Goal: Information Seeking & Learning: Find specific fact

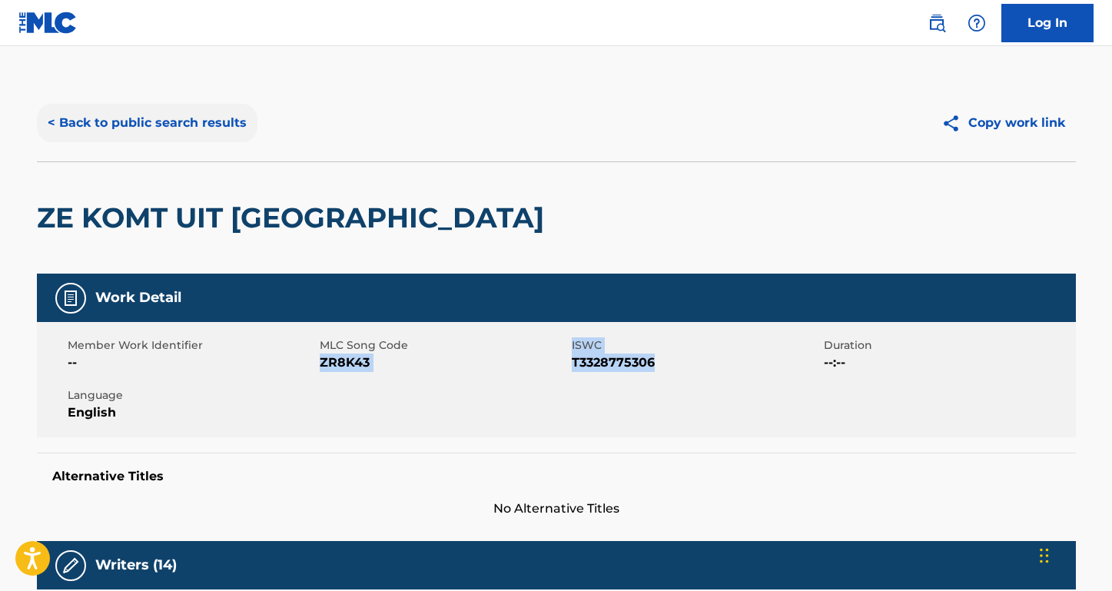
click at [227, 121] on button "< Back to public search results" at bounding box center [147, 123] width 221 height 38
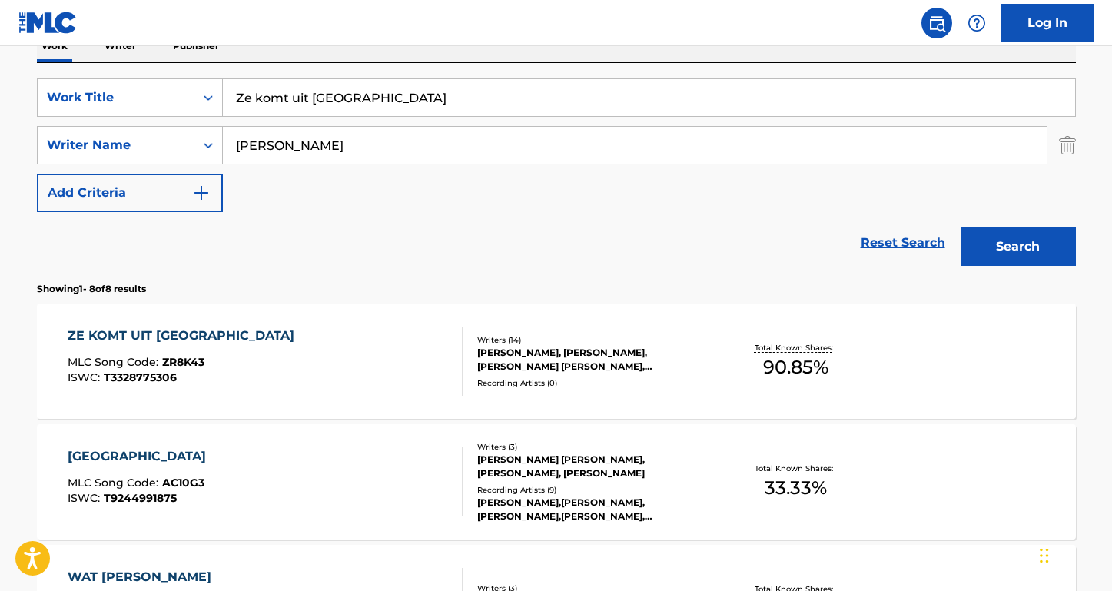
scroll to position [100, 0]
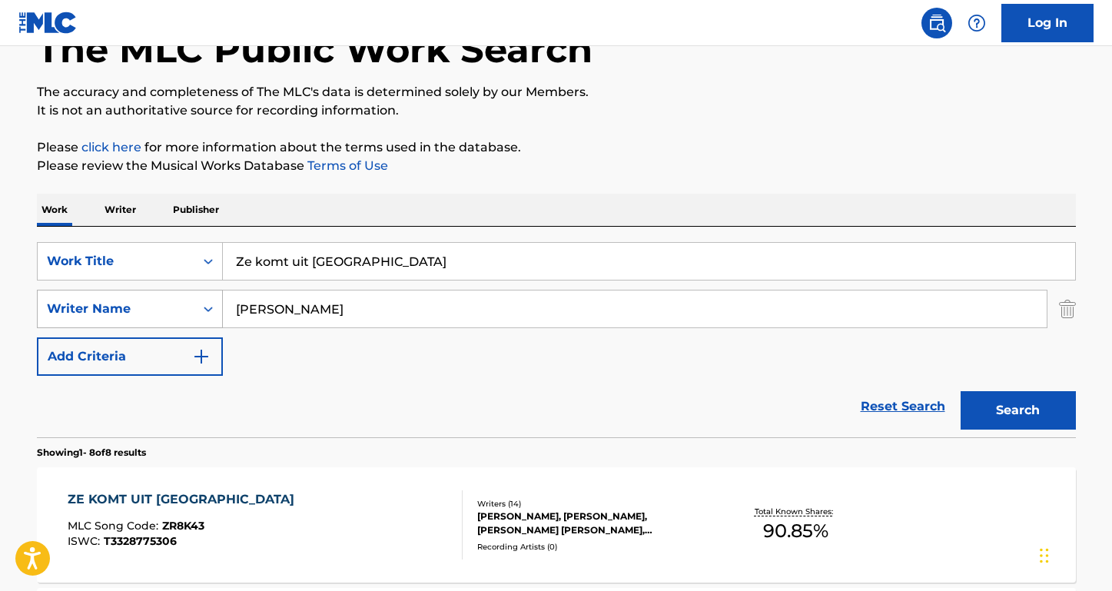
drag, startPoint x: 352, startPoint y: 316, endPoint x: 163, endPoint y: 304, distance: 189.4
click at [163, 304] on div "SearchWithCriteria8ea51a5b-69db-4474-895a-71407142446a Writer Name [PERSON_NAME]" at bounding box center [556, 309] width 1039 height 38
paste input "[PERSON_NAME]"
type input "[PERSON_NAME]"
drag, startPoint x: 401, startPoint y: 269, endPoint x: 131, endPoint y: 263, distance: 269.8
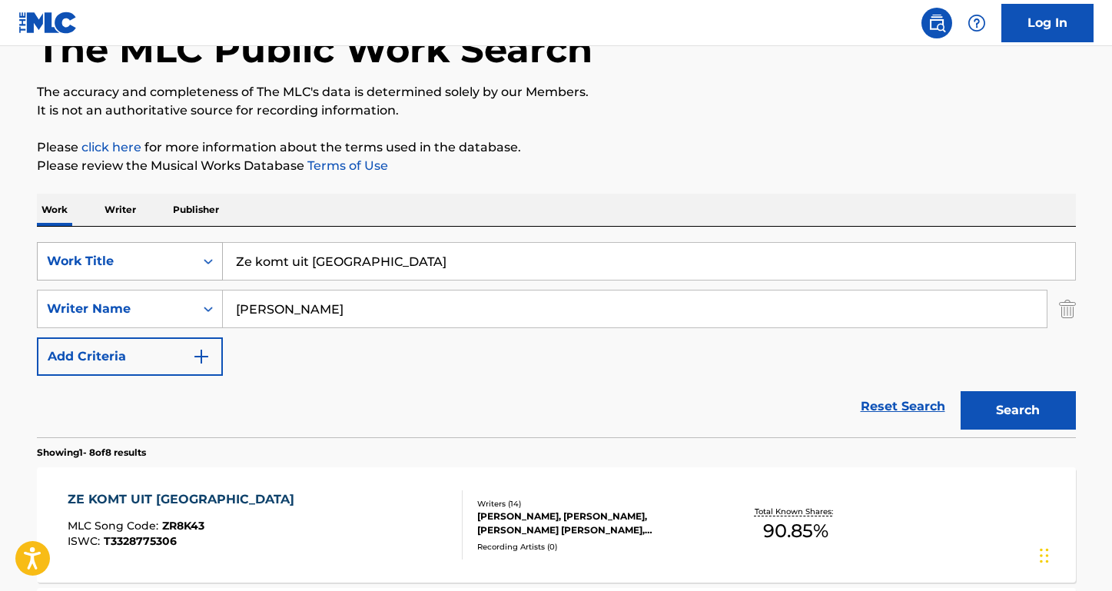
click at [131, 264] on div "SearchWithCriteriaa7c33612-83d3-4f05-846a-d5441e53a2bb Work Title Ze komt uit […" at bounding box center [556, 261] width 1039 height 38
paste input "Oceans (Spirit Lead Me)"
type input "Oceans (Spirit Lead Me)"
click at [1018, 410] on button "Search" at bounding box center [1018, 410] width 115 height 38
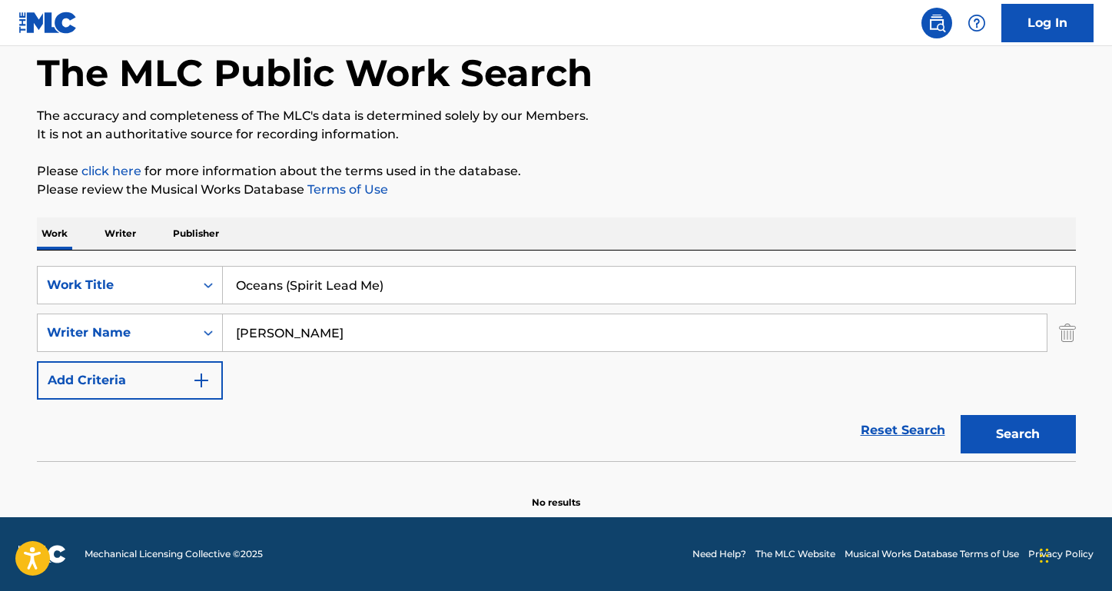
scroll to position [76, 0]
drag, startPoint x: 298, startPoint y: 335, endPoint x: 198, endPoint y: 324, distance: 101.3
click at [198, 324] on div "SearchWithCriteria8ea51a5b-69db-4474-895a-71407142446a Writer Name [PERSON_NAME]" at bounding box center [556, 333] width 1039 height 38
type input "Lighthelm"
click at [1018, 434] on button "Search" at bounding box center [1018, 434] width 115 height 38
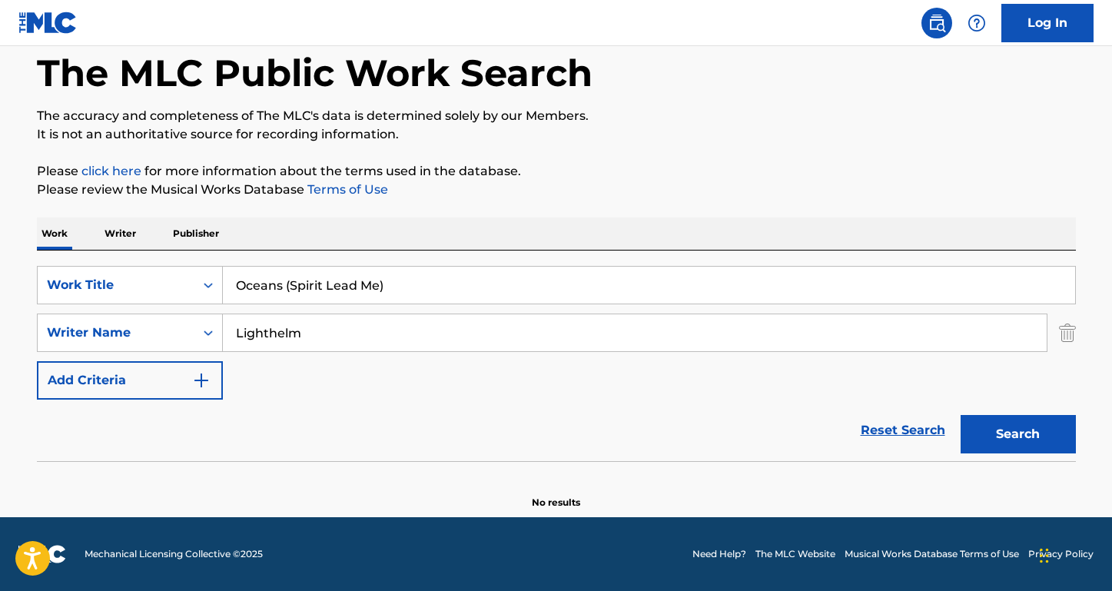
drag, startPoint x: 283, startPoint y: 289, endPoint x: 476, endPoint y: 298, distance: 193.1
click at [476, 298] on input "Oceans (Spirit Lead Me)" at bounding box center [649, 285] width 852 height 37
type input "Oceans"
click at [1018, 434] on button "Search" at bounding box center [1018, 434] width 115 height 38
drag, startPoint x: 324, startPoint y: 337, endPoint x: 169, endPoint y: 337, distance: 154.5
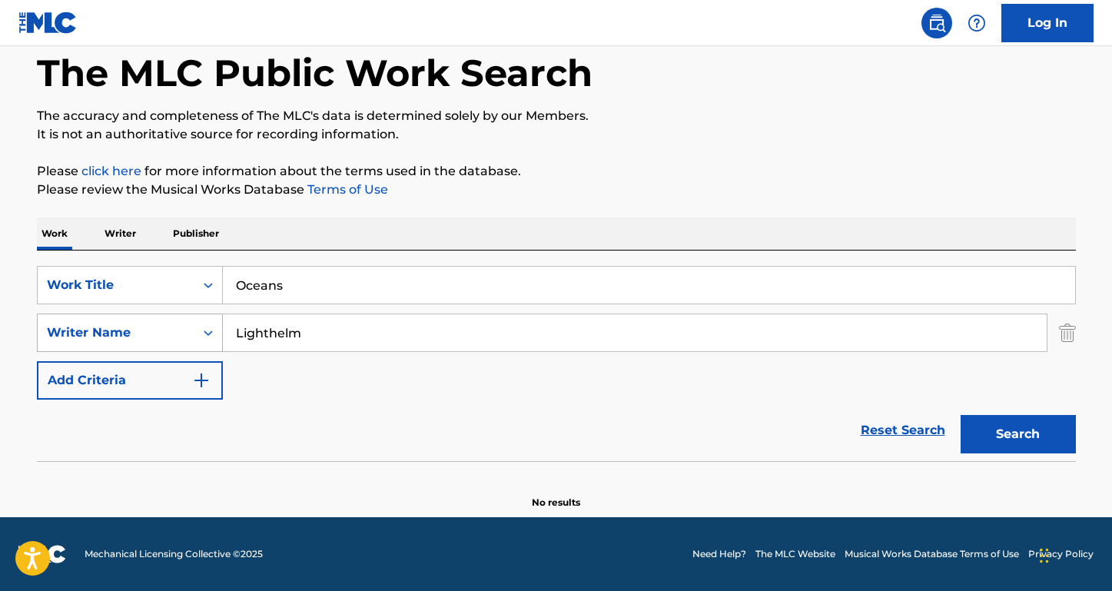
click at [169, 337] on div "SearchWithCriteria8ea51a5b-69db-4474-895a-71407142446a Writer Name [PERSON_NAME]" at bounding box center [556, 333] width 1039 height 38
type input "[PERSON_NAME]"
click at [1018, 434] on button "Search" at bounding box center [1018, 434] width 115 height 38
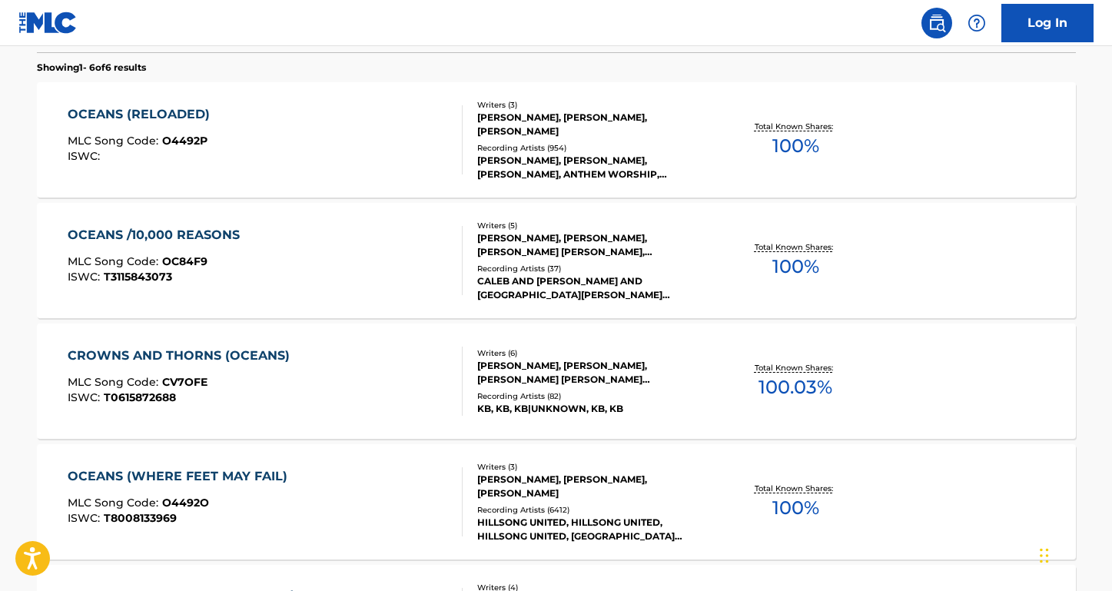
scroll to position [477, 0]
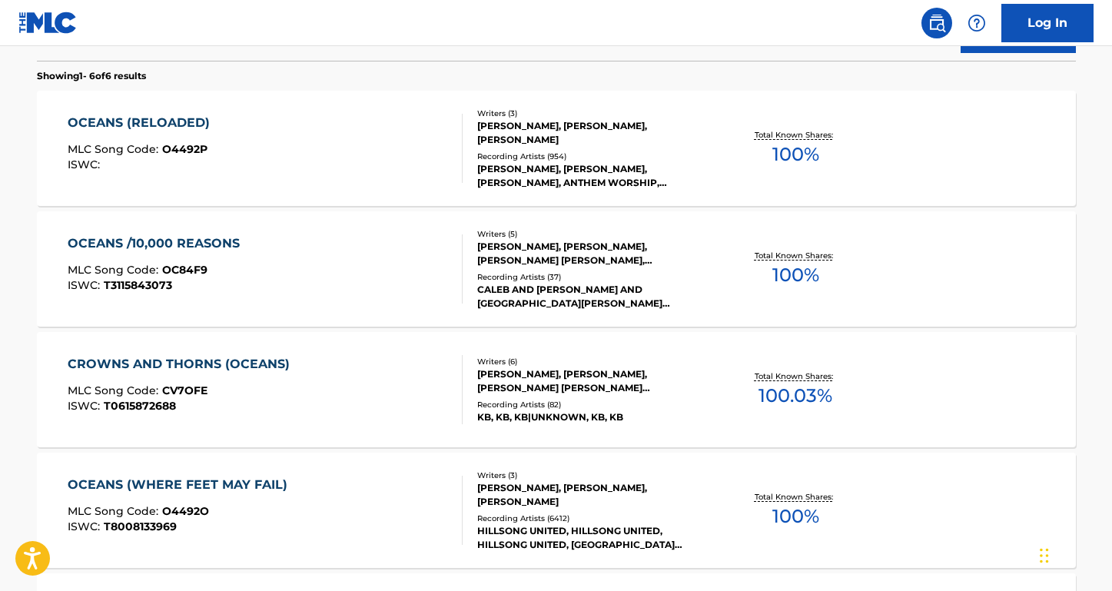
click at [198, 128] on div "OCEANS (RELOADED)" at bounding box center [143, 123] width 150 height 18
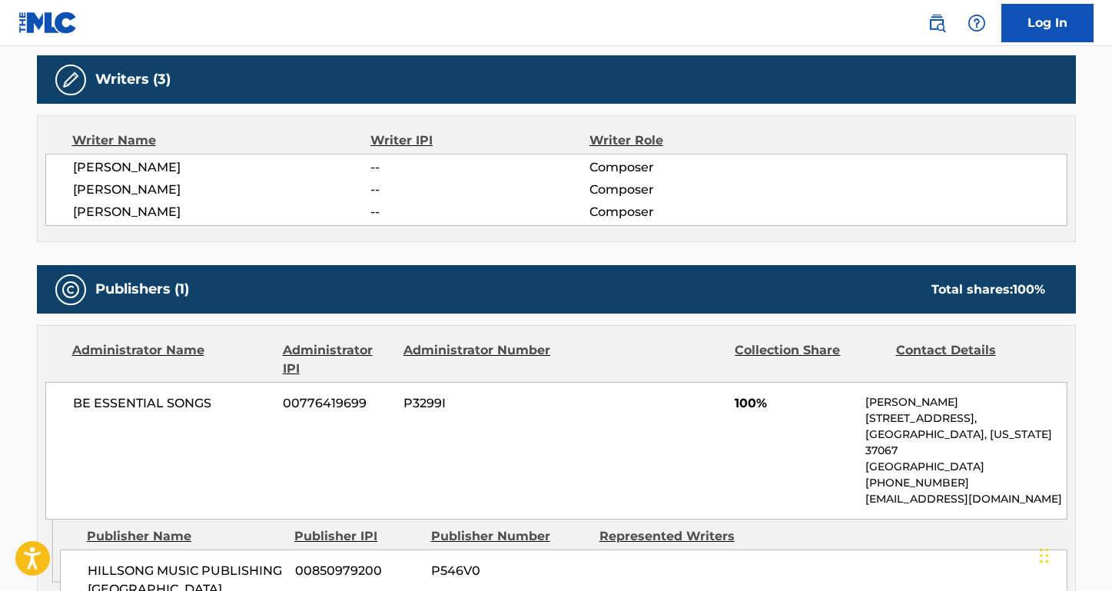
scroll to position [533, 0]
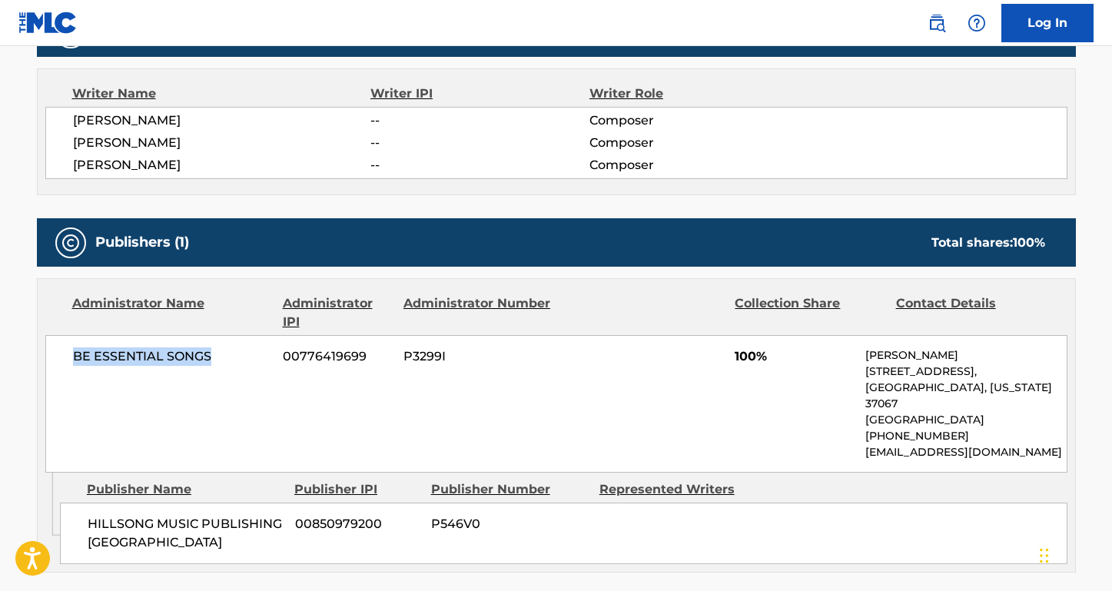
drag, startPoint x: 226, startPoint y: 353, endPoint x: 18, endPoint y: 348, distance: 207.6
click at [18, 348] on div "< Back to public search results Copy work link OCEANS (RELOADED) Work Detail Me…" at bounding box center [556, 348] width 1076 height 1592
copy span "BE ESSENTIAL SONGS"
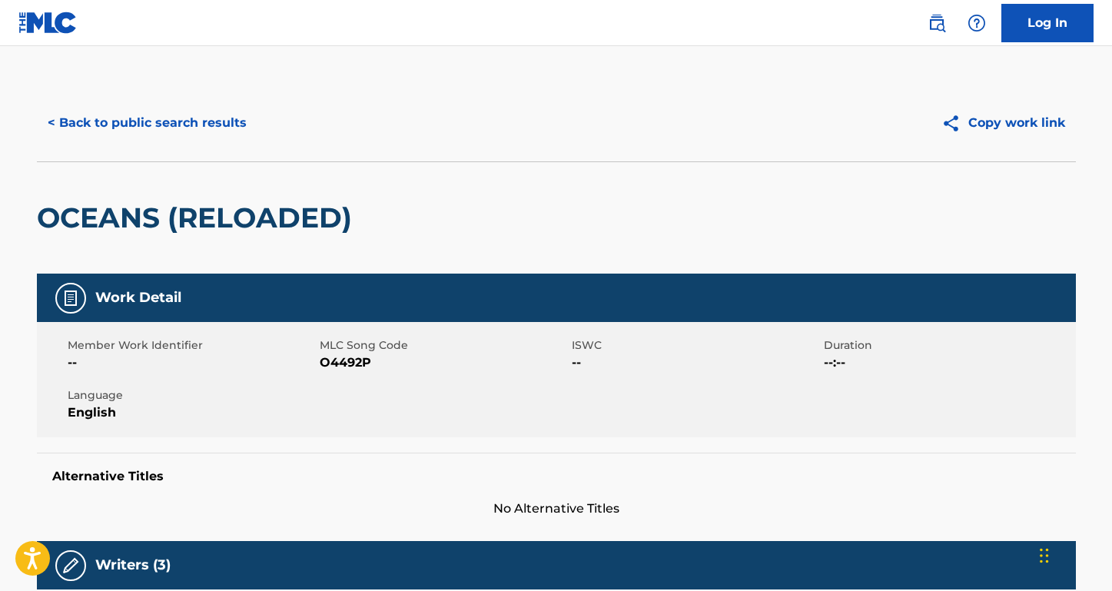
scroll to position [0, 0]
click at [181, 134] on button "< Back to public search results" at bounding box center [147, 123] width 221 height 38
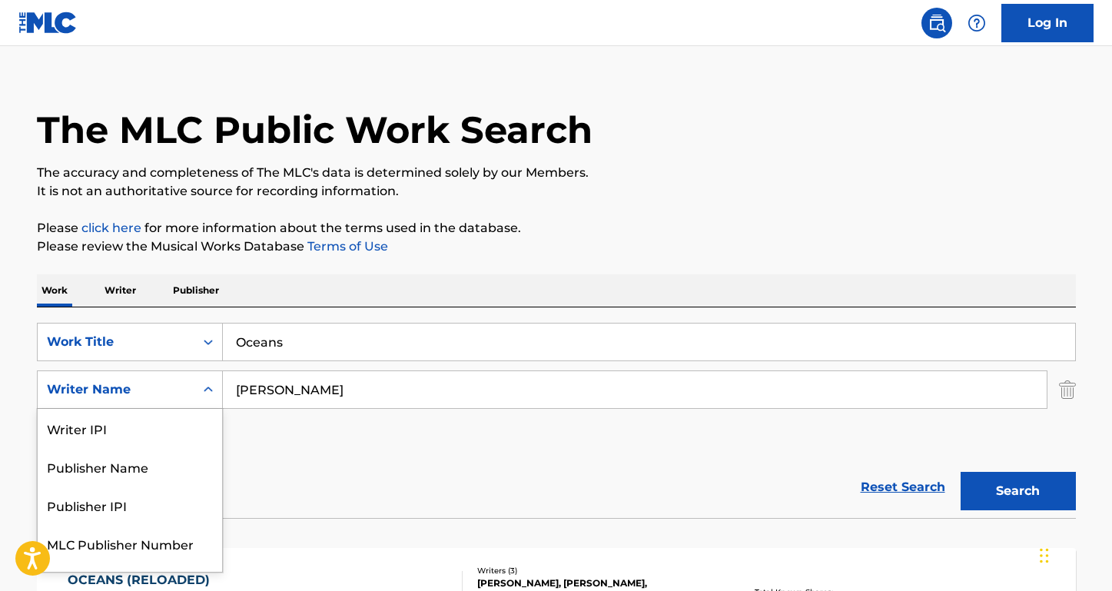
click at [164, 409] on div "Writer Name selected, 5 of 5. 5 results available. Use Up and Down to choose op…" at bounding box center [130, 389] width 186 height 38
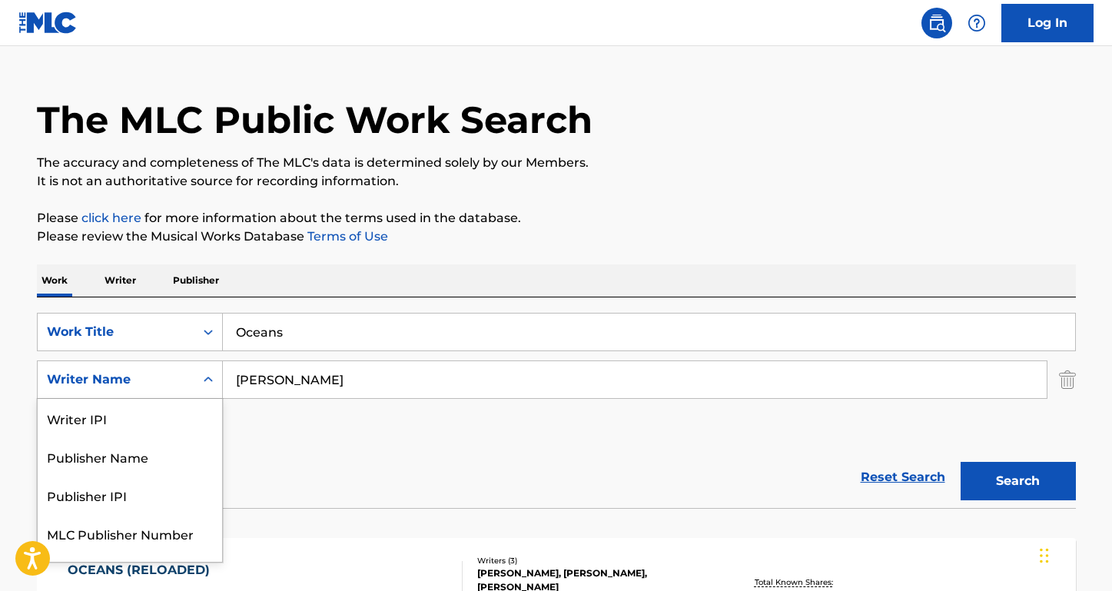
scroll to position [30, 0]
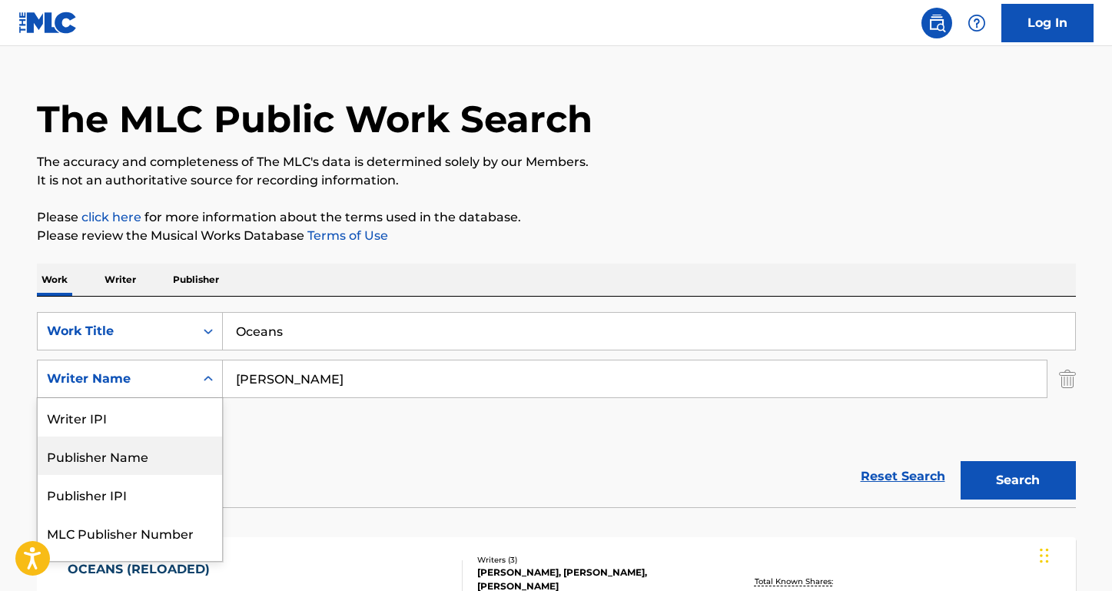
click at [158, 449] on div "Publisher Name" at bounding box center [130, 456] width 184 height 38
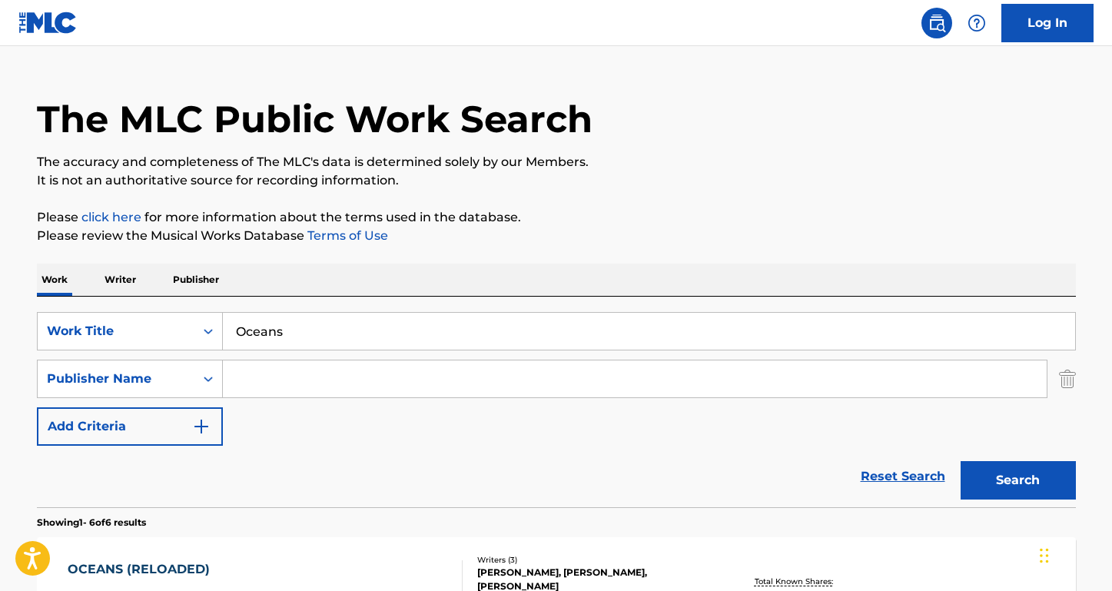
click at [299, 377] on input "Search Form" at bounding box center [635, 378] width 824 height 37
paste input "BMG Rights Management"
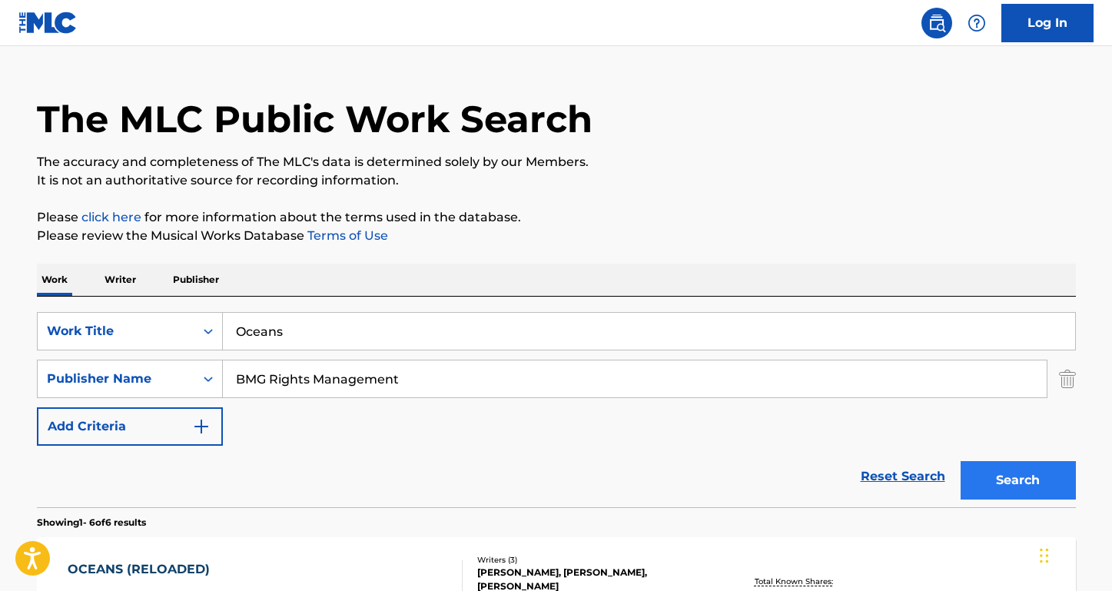
type input "BMG Rights Management"
click at [1013, 485] on button "Search" at bounding box center [1018, 480] width 115 height 38
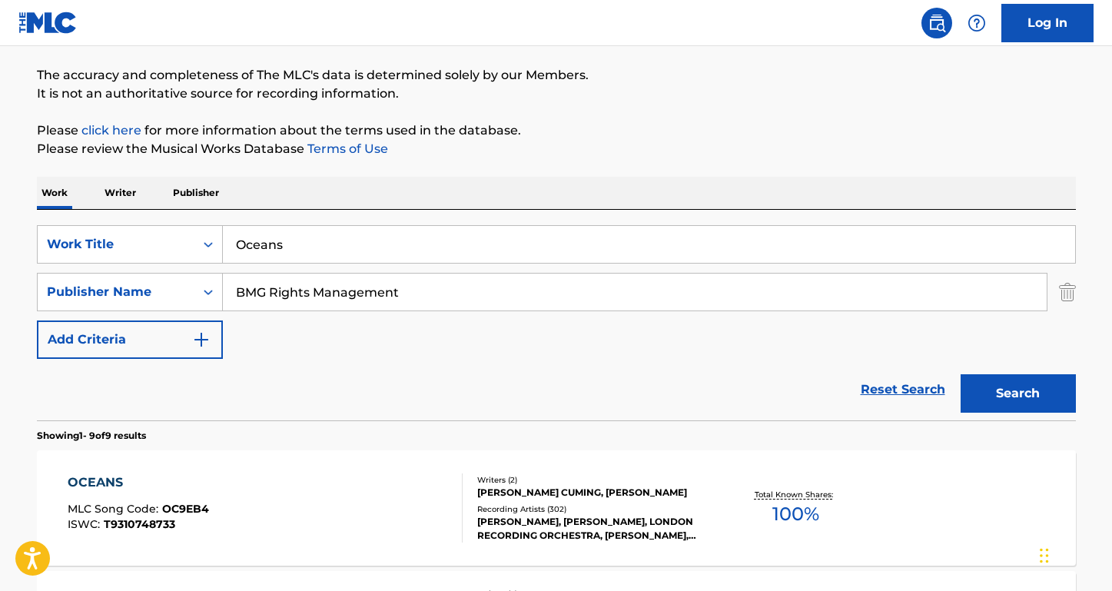
scroll to position [66, 0]
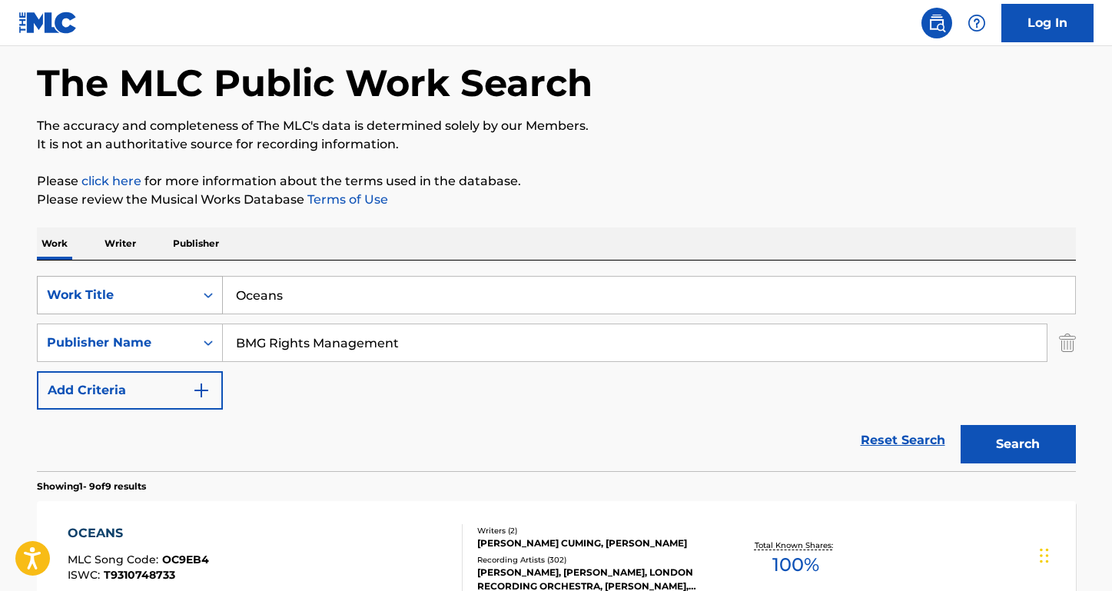
drag, startPoint x: 305, startPoint y: 300, endPoint x: 194, endPoint y: 293, distance: 111.7
click at [194, 293] on div "SearchWithCriteriaa7c33612-83d3-4f05-846a-d5441e53a2bb Work Title Oceans" at bounding box center [556, 295] width 1039 height 38
type input "spirit lead me"
click at [1018, 444] on button "Search" at bounding box center [1018, 444] width 115 height 38
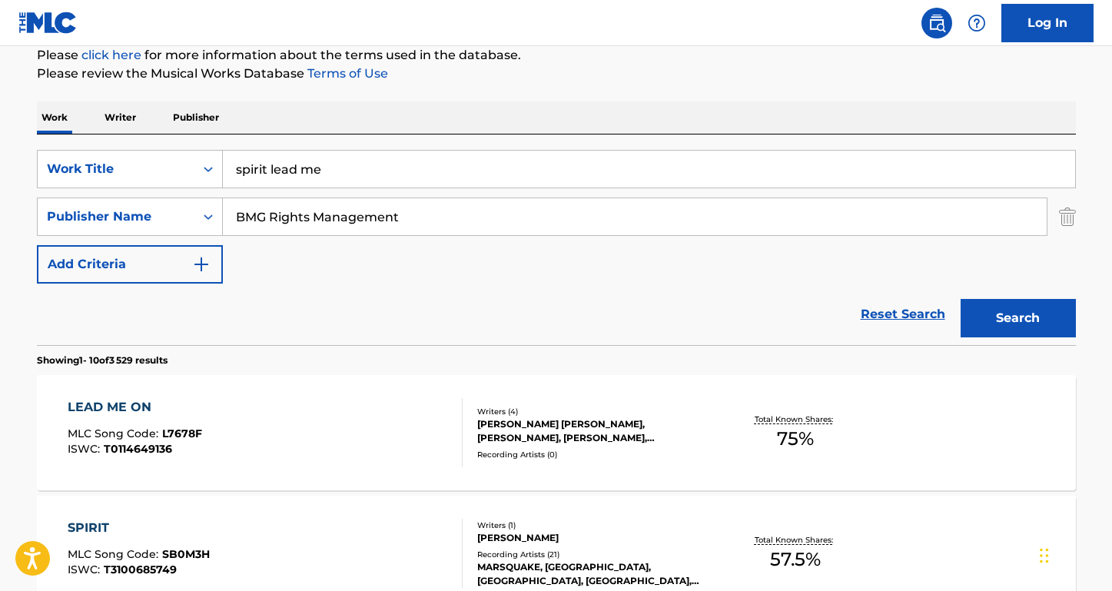
scroll to position [205, 0]
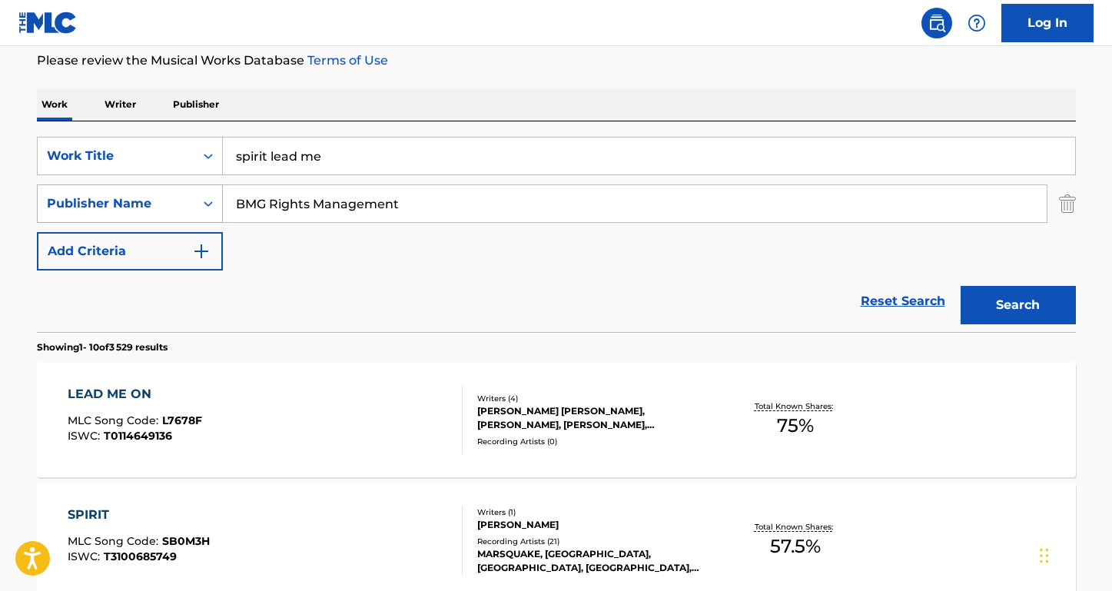
drag, startPoint x: 407, startPoint y: 201, endPoint x: 203, endPoint y: 193, distance: 203.8
click at [203, 194] on div "SearchWithCriteriad1c73e96-78d6-4076-9abe-d21821b0b1c9 Publisher Name BMG Right…" at bounding box center [556, 203] width 1039 height 38
type input "[PERSON_NAME]"
click at [1018, 305] on button "Search" at bounding box center [1018, 305] width 115 height 38
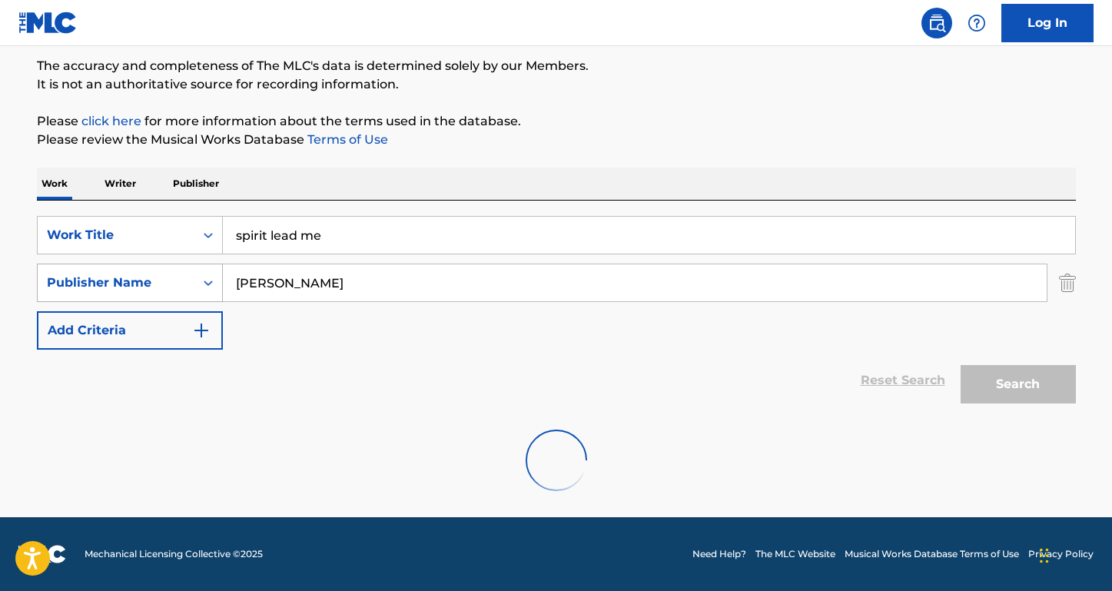
scroll to position [126, 0]
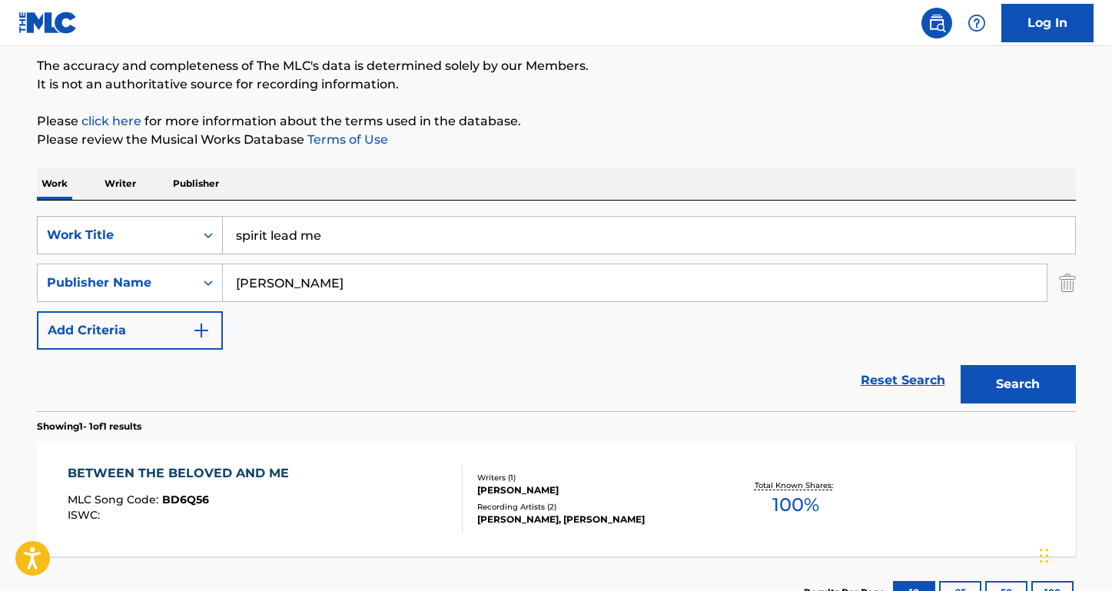
drag, startPoint x: 356, startPoint y: 241, endPoint x: 190, endPoint y: 218, distance: 167.7
click at [189, 218] on div "SearchWithCriteriaa7c33612-83d3-4f05-846a-d5441e53a2bb Work Title spirit lead me" at bounding box center [556, 235] width 1039 height 38
type input "SEE YOU"
drag, startPoint x: 300, startPoint y: 291, endPoint x: 187, endPoint y: 264, distance: 116.1
click at [187, 264] on div "SearchWithCriteriad1c73e96-78d6-4076-9abe-d21821b0b1c9 Publisher Name [PERSON_N…" at bounding box center [556, 283] width 1039 height 38
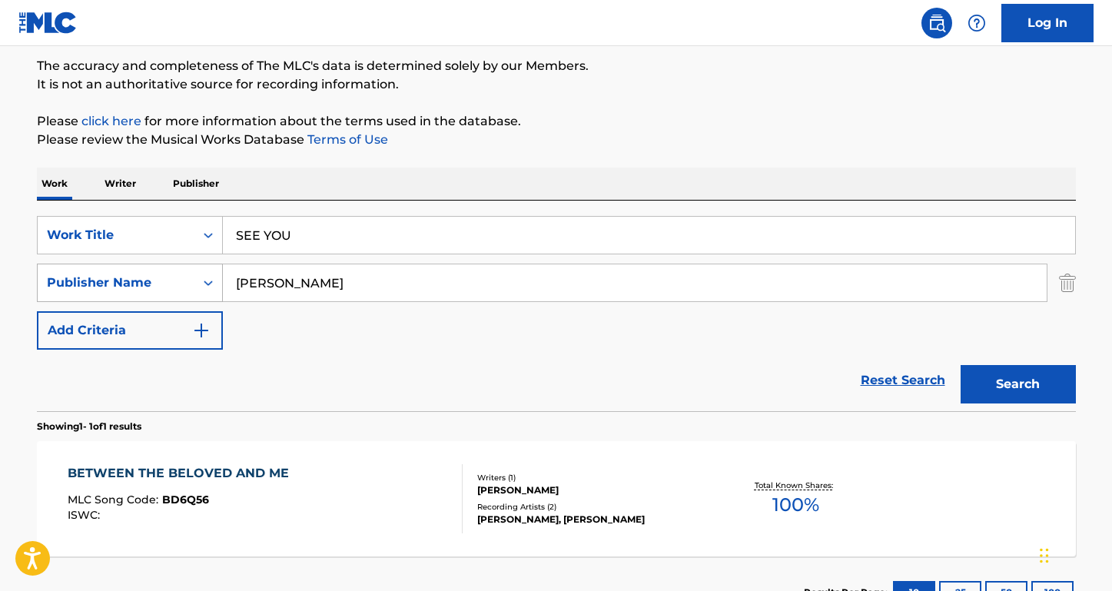
click at [1018, 384] on button "Search" at bounding box center [1018, 384] width 115 height 38
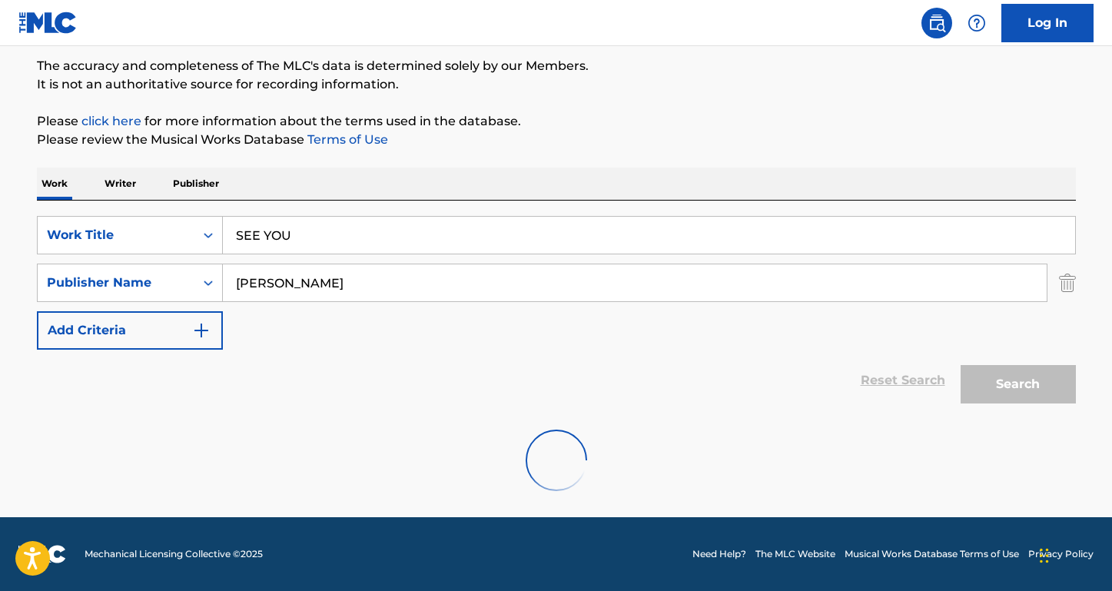
scroll to position [76, 0]
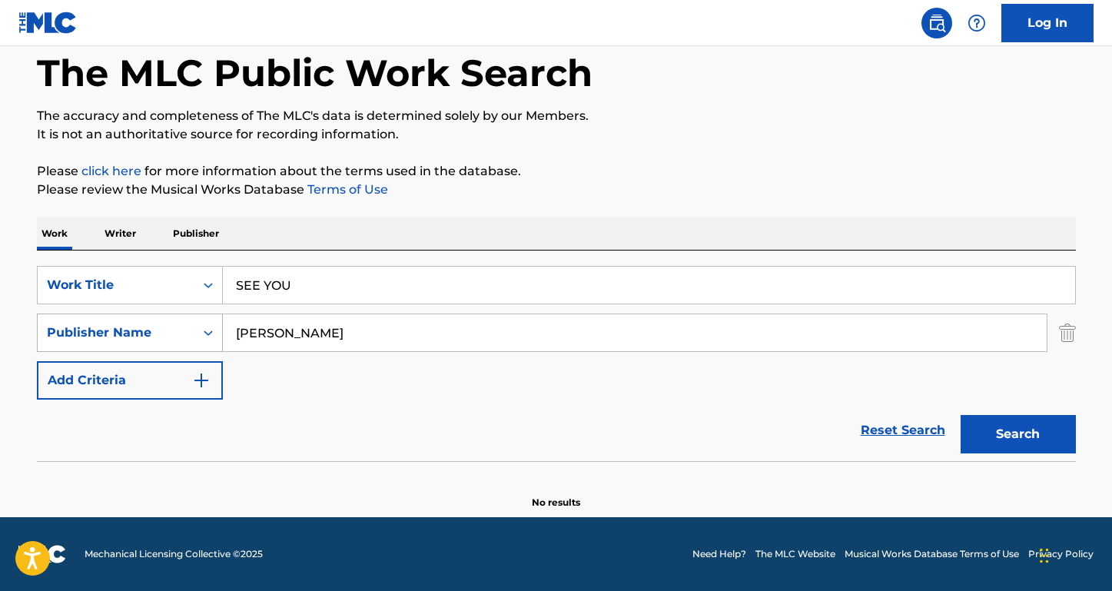
drag, startPoint x: 294, startPoint y: 333, endPoint x: 162, endPoint y: 328, distance: 131.5
click at [162, 328] on div "SearchWithCriteriad1c73e96-78d6-4076-9abe-d21821b0b1c9 Publisher Name [PERSON_N…" at bounding box center [556, 333] width 1039 height 38
click at [1018, 434] on button "Search" at bounding box center [1018, 434] width 115 height 38
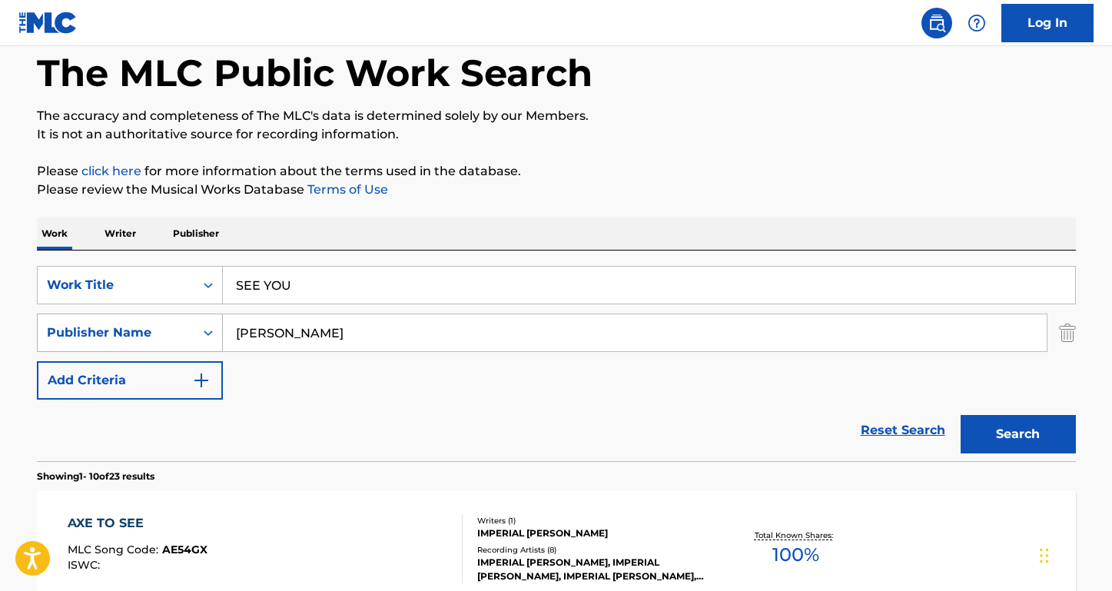
drag, startPoint x: 351, startPoint y: 349, endPoint x: 208, endPoint y: 330, distance: 144.9
click at [207, 330] on div "SearchWithCriteriad1c73e96-78d6-4076-9abe-d21821b0b1c9 Publisher Name [PERSON_N…" at bounding box center [556, 333] width 1039 height 38
click at [1018, 434] on button "Search" at bounding box center [1018, 434] width 115 height 38
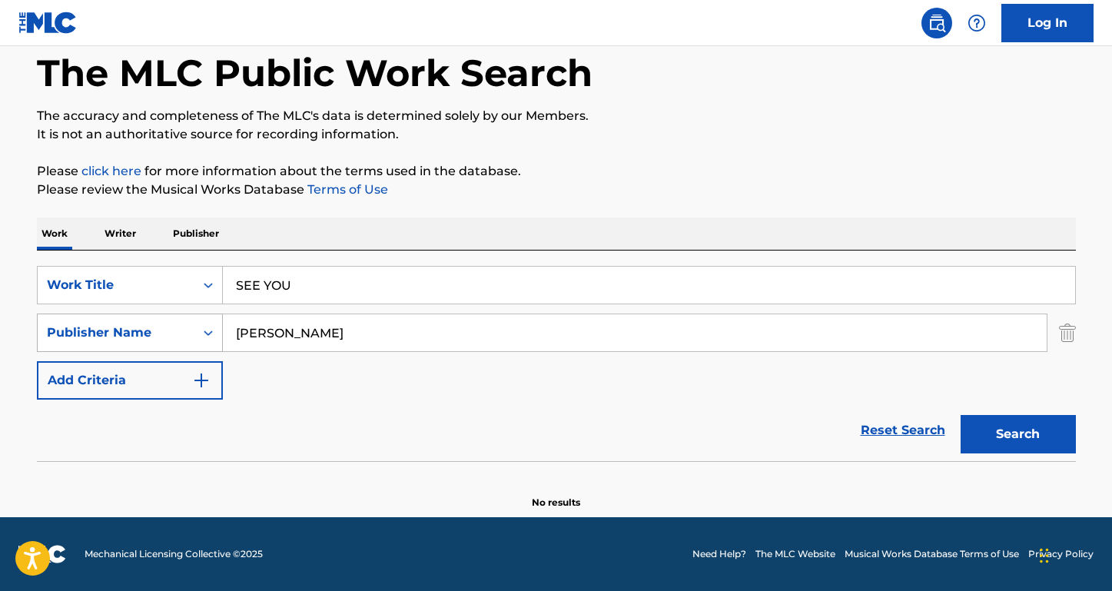
drag, startPoint x: 274, startPoint y: 328, endPoint x: 188, endPoint y: 317, distance: 86.8
type input "[PERSON_NAME]"
click at [1018, 434] on button "Search" at bounding box center [1018, 434] width 115 height 38
drag, startPoint x: 326, startPoint y: 330, endPoint x: 206, endPoint y: 326, distance: 120.0
click at [206, 326] on div "SearchWithCriteriad1c73e96-78d6-4076-9abe-d21821b0b1c9 Publisher Name [PERSON_N…" at bounding box center [556, 333] width 1039 height 38
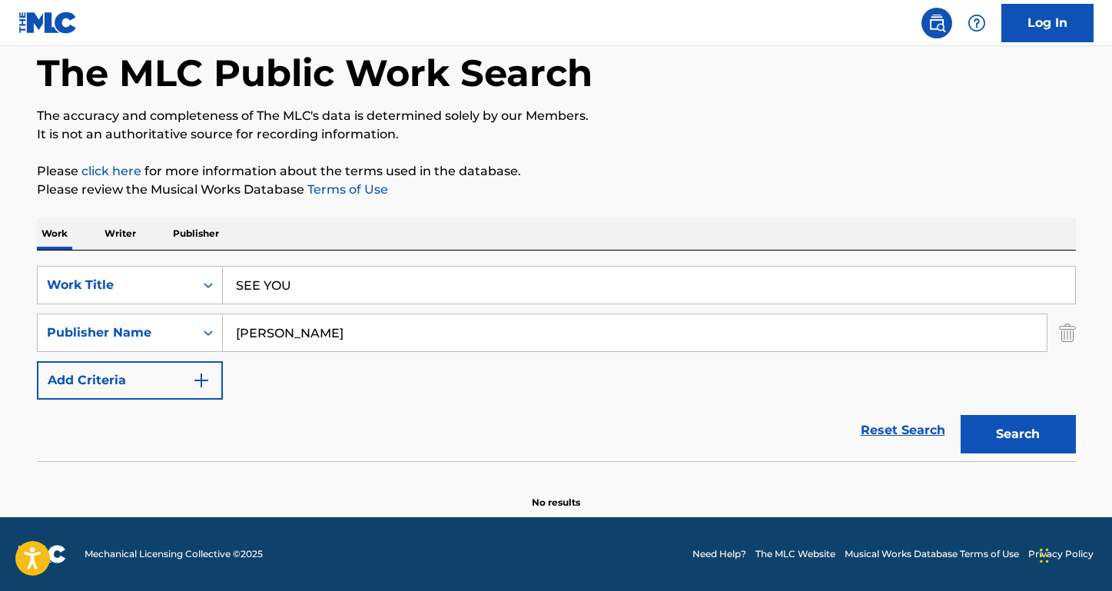
type input "[PERSON_NAME]"
click at [1018, 434] on button "Search" at bounding box center [1018, 434] width 115 height 38
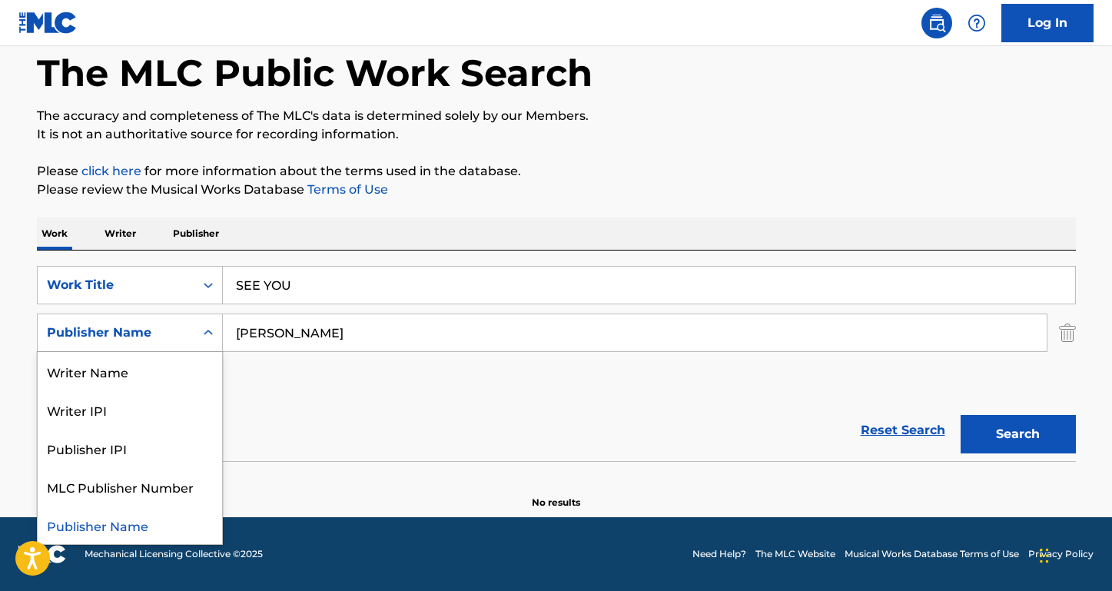
click at [168, 335] on div "Publisher Name" at bounding box center [116, 333] width 138 height 18
click at [155, 375] on div "Writer Name" at bounding box center [130, 371] width 184 height 38
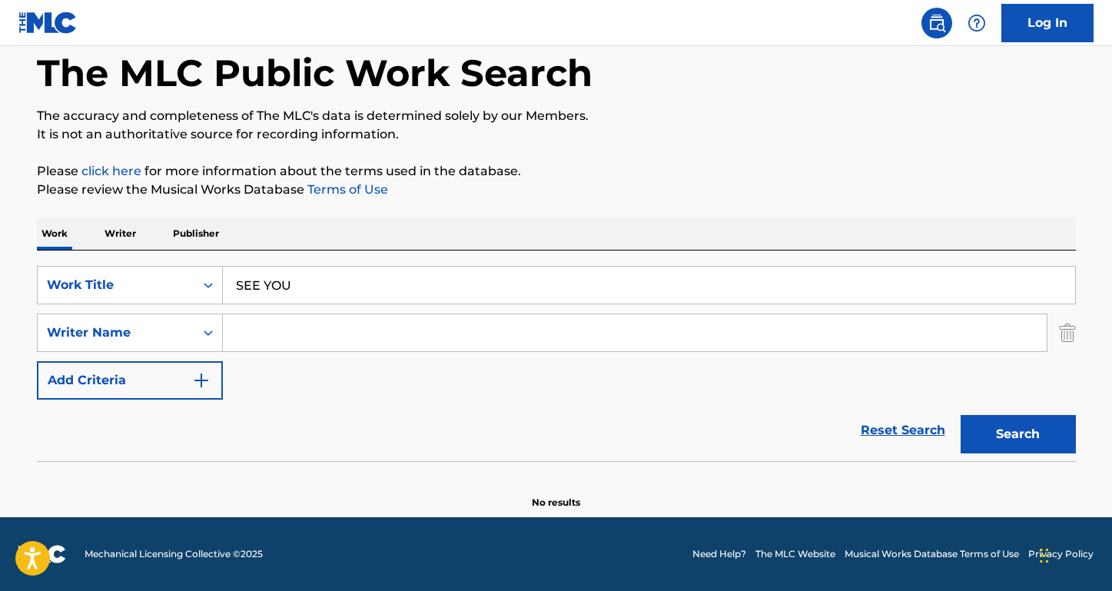
click at [325, 335] on input "Search Form" at bounding box center [635, 332] width 824 height 37
click at [1018, 434] on button "Search" at bounding box center [1018, 434] width 115 height 38
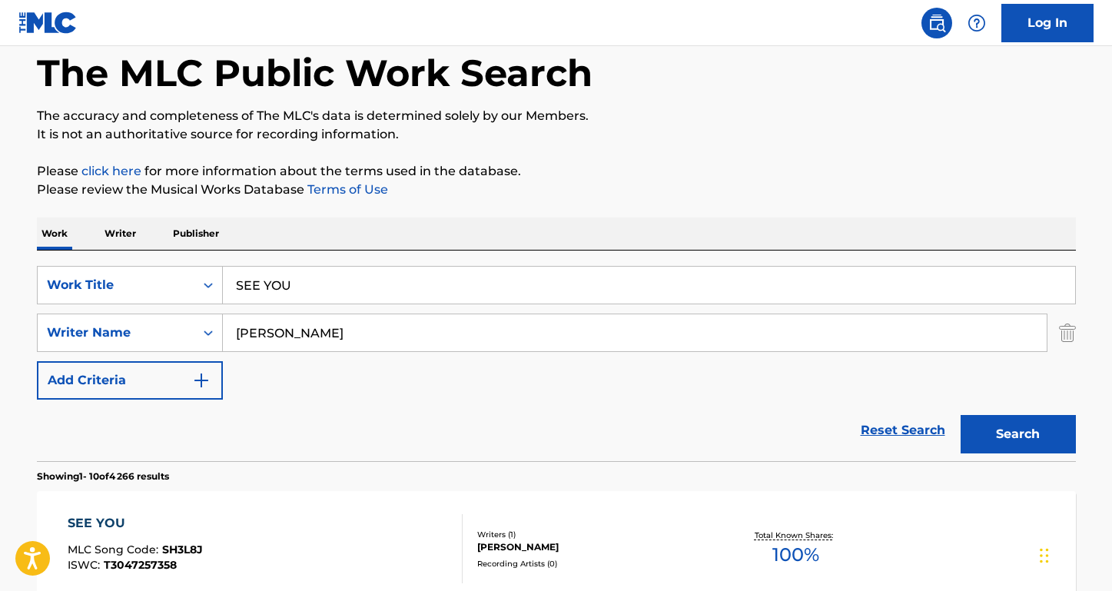
type input "[PERSON_NAME]"
click at [1018, 434] on button "Search" at bounding box center [1018, 434] width 115 height 38
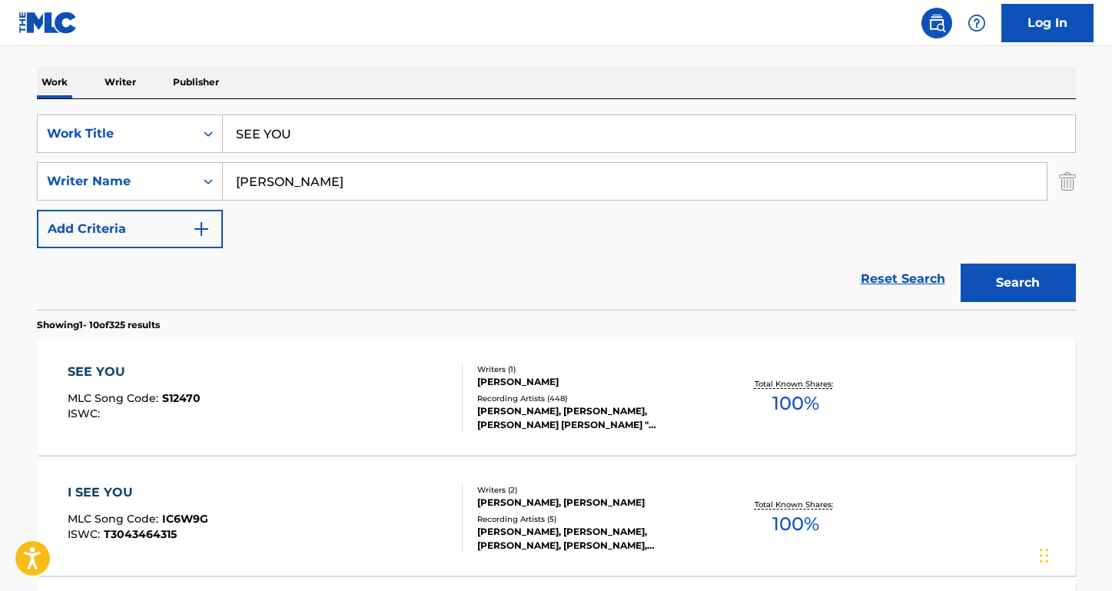
scroll to position [230, 0]
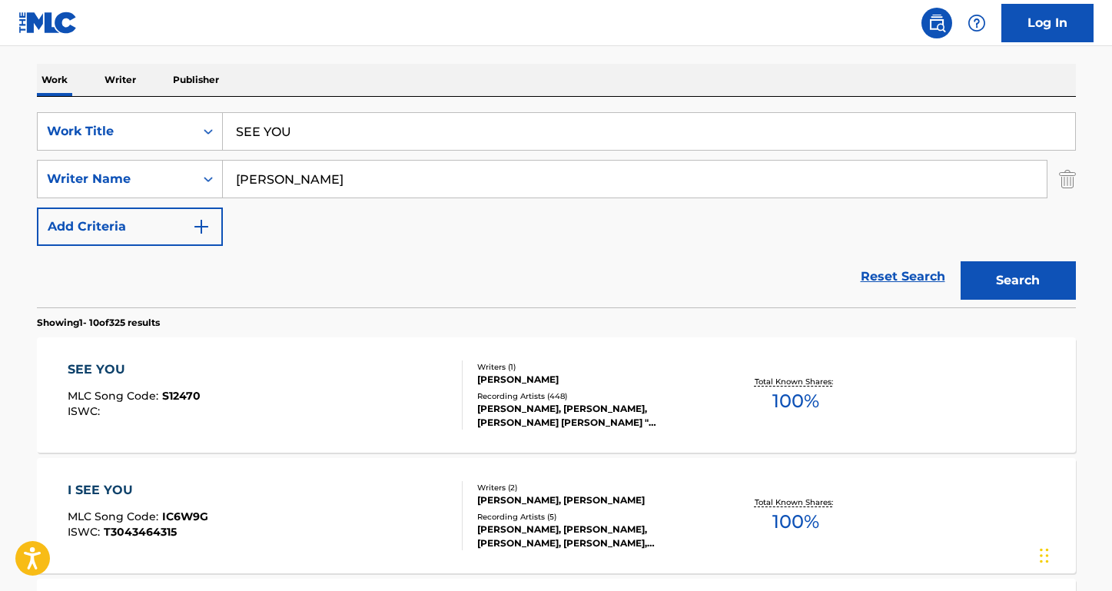
click at [108, 367] on div "SEE YOU" at bounding box center [134, 369] width 133 height 18
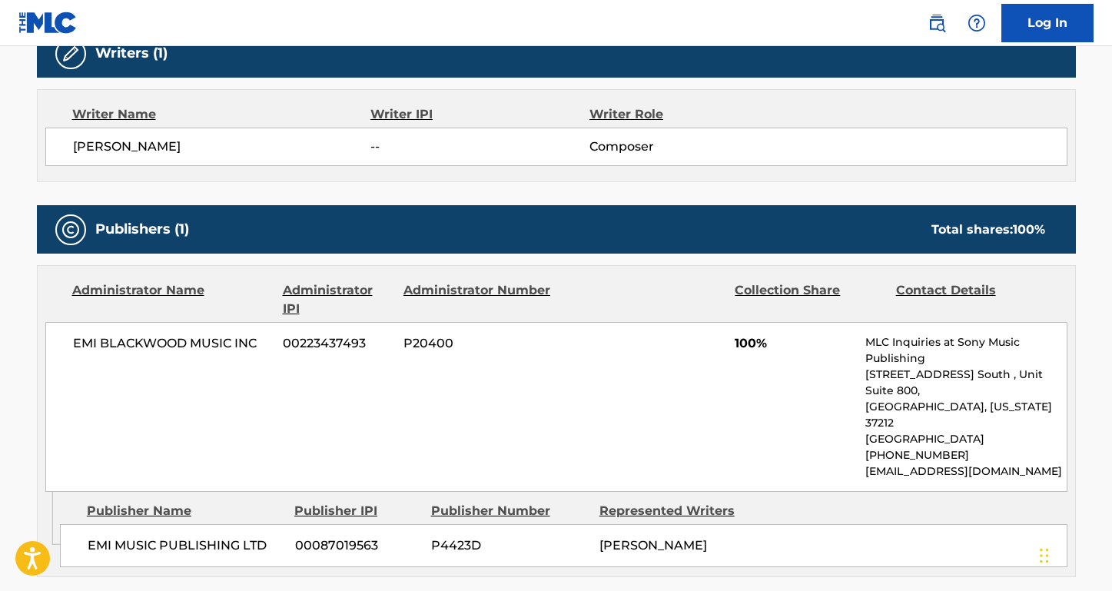
scroll to position [627, 0]
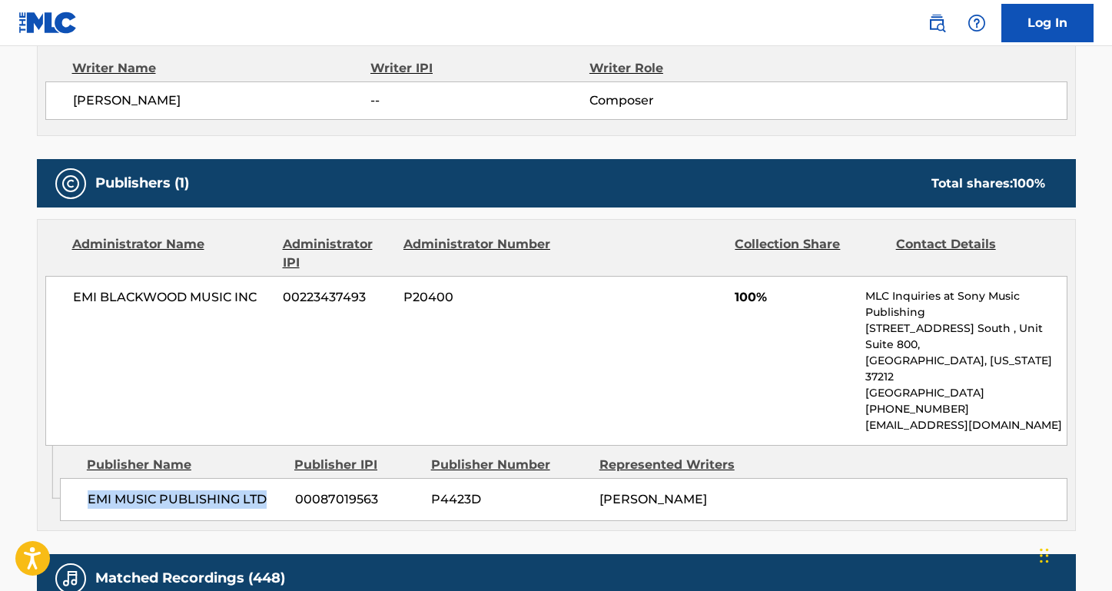
drag, startPoint x: 271, startPoint y: 456, endPoint x: 217, endPoint y: 477, distance: 57.7
click at [217, 478] on div "EMI MUSIC PUBLISHING LTD 00087019563 P4423D [PERSON_NAME]" at bounding box center [564, 499] width 1008 height 43
click at [278, 490] on span "EMI MUSIC PUBLISHING LTD" at bounding box center [186, 499] width 196 height 18
drag, startPoint x: 271, startPoint y: 470, endPoint x: 84, endPoint y: 463, distance: 186.9
click at [84, 478] on div "EMI MUSIC PUBLISHING LTD 00087019563 P4423D [PERSON_NAME]" at bounding box center [564, 499] width 1008 height 43
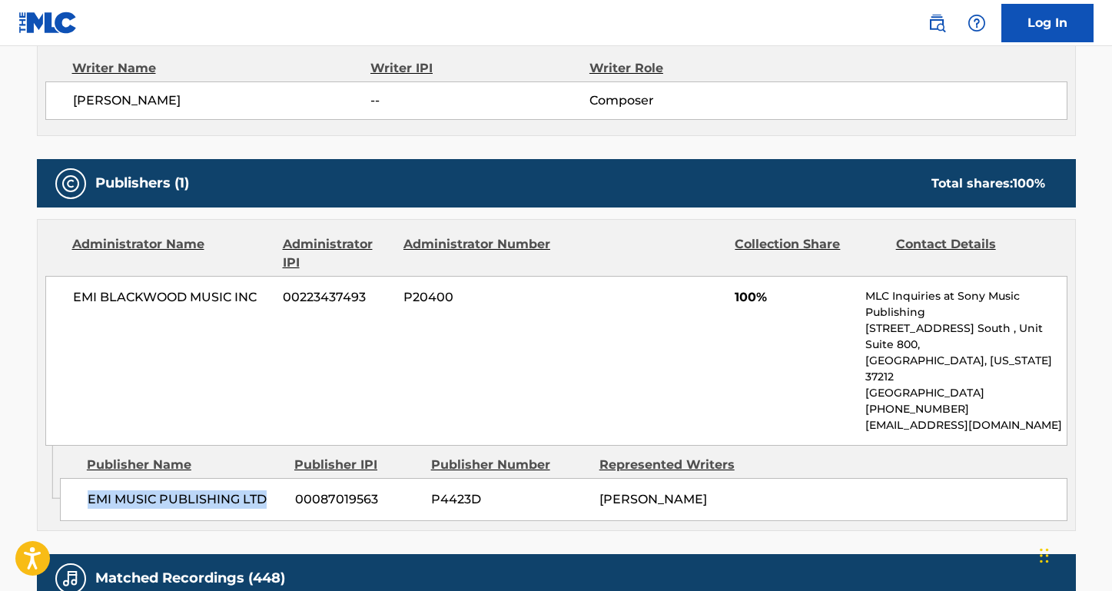
copy span "EMI MUSIC PUBLISHING LTD"
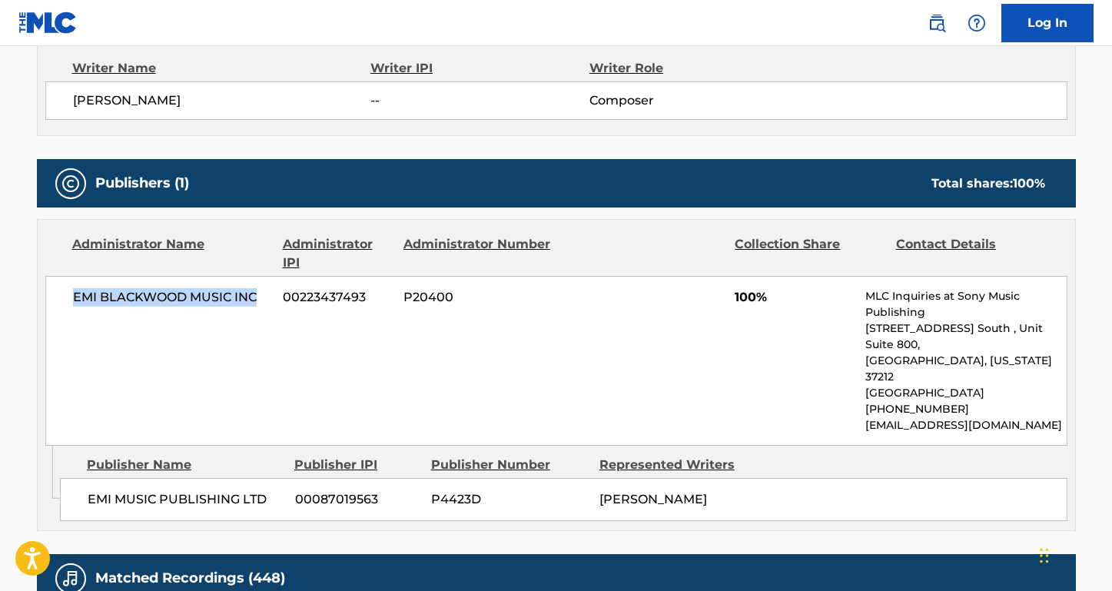
drag, startPoint x: 259, startPoint y: 301, endPoint x: 34, endPoint y: 294, distance: 225.3
click at [34, 294] on div "< Back to public search results Copy work link SEE YOU Work Detail Member Work …" at bounding box center [556, 279] width 1076 height 1645
copy span "EMI BLACKWOOD MUSIC INC"
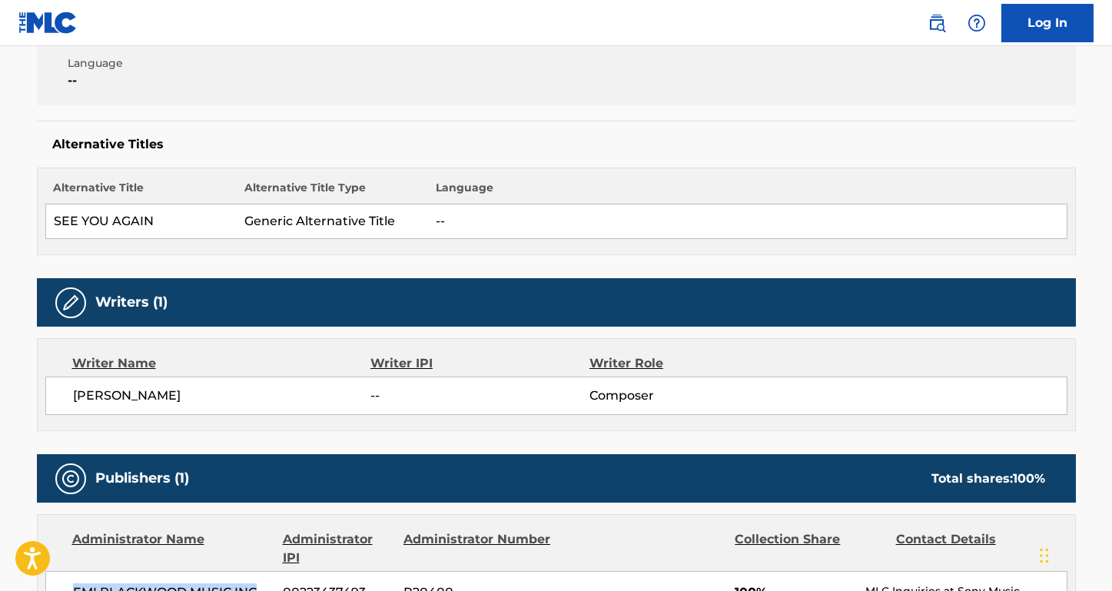
scroll to position [156, 0]
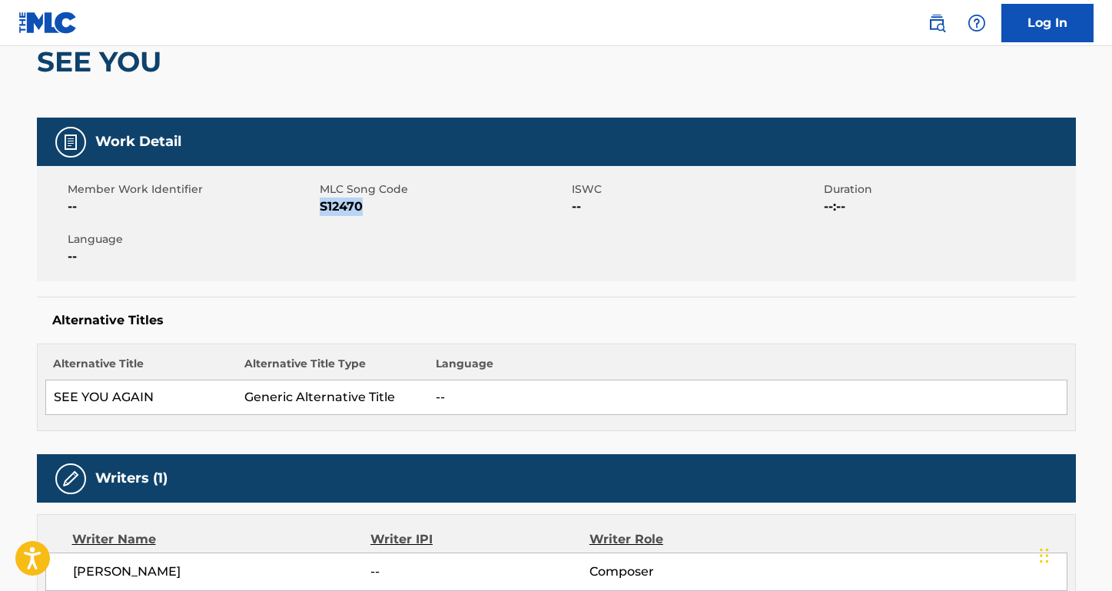
drag, startPoint x: 372, startPoint y: 204, endPoint x: 319, endPoint y: 204, distance: 53.0
click at [320, 204] on span "S12470" at bounding box center [444, 207] width 248 height 18
copy span "S12470"
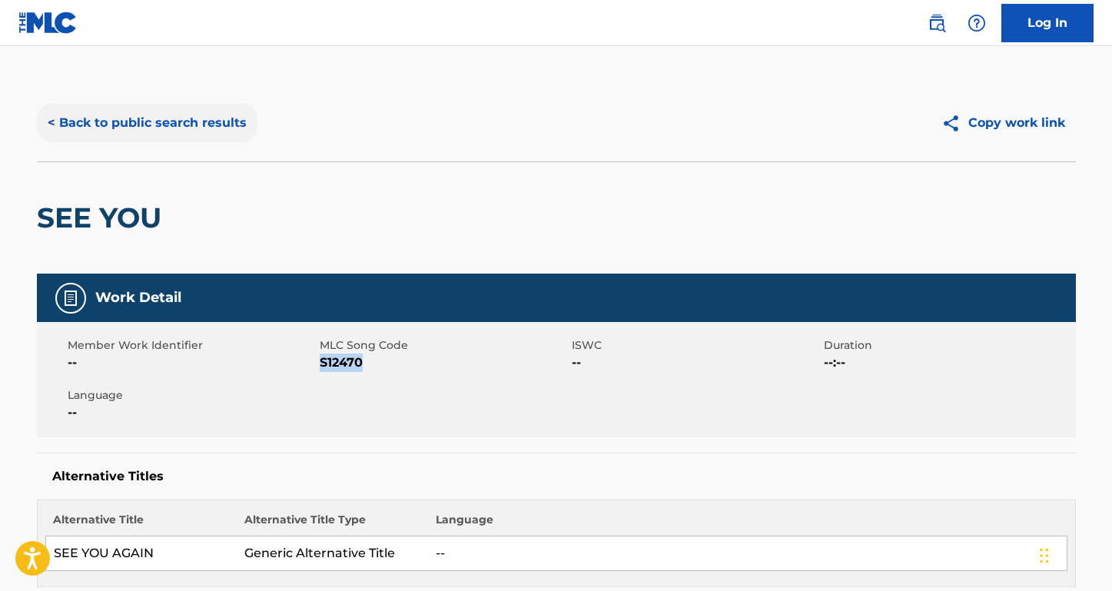
scroll to position [0, 0]
click at [171, 126] on button "< Back to public search results" at bounding box center [147, 123] width 221 height 38
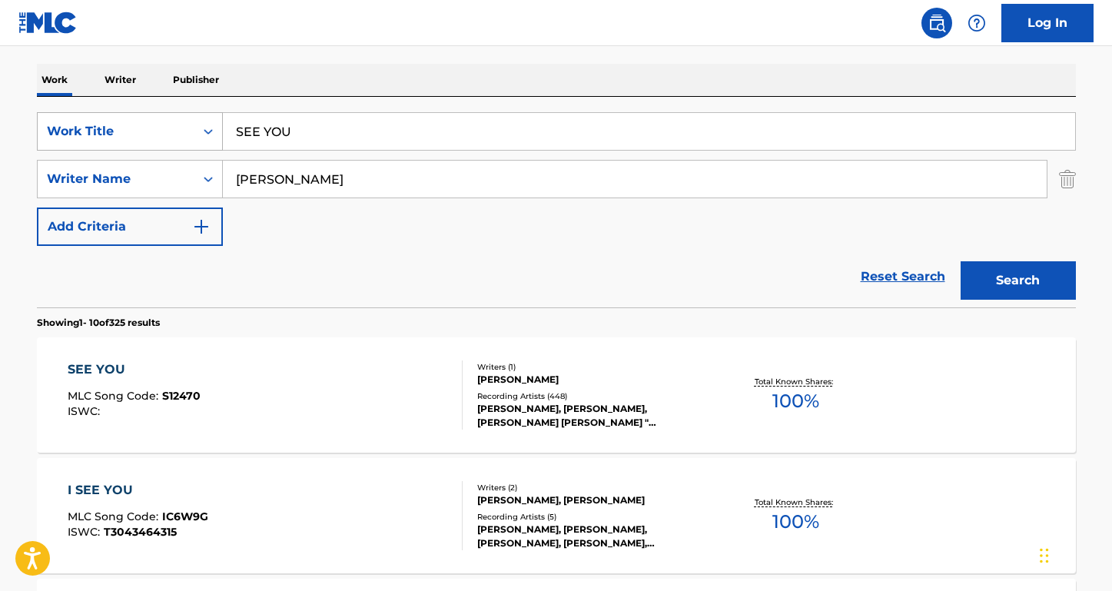
drag, startPoint x: 332, startPoint y: 137, endPoint x: 186, endPoint y: 125, distance: 146.5
click at [186, 125] on div "SearchWithCriteriaa7c33612-83d3-4f05-846a-d5441e53a2bb Work Title SEE YOU" at bounding box center [556, 131] width 1039 height 38
paste input "the thing that should not be"
type input "the thing that should not be"
click at [304, 76] on div "Work Writer Publisher" at bounding box center [556, 80] width 1039 height 32
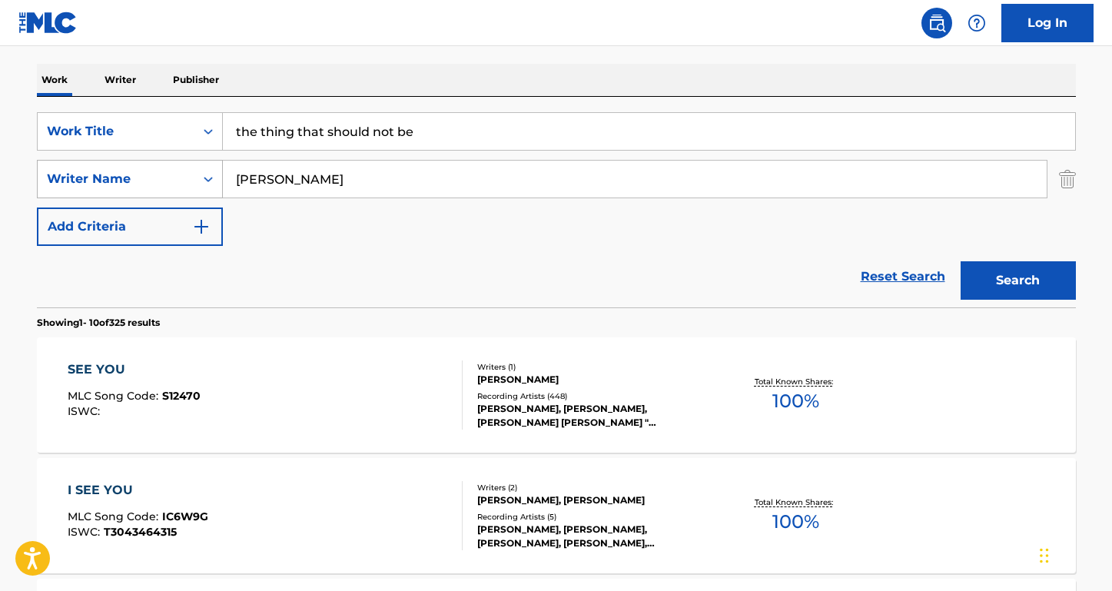
drag, startPoint x: 304, startPoint y: 179, endPoint x: 201, endPoint y: 180, distance: 103.0
click at [201, 179] on div "SearchWithCriteriae913e666-891e-48a8-aaec-630587d59f5b Writer Name [PERSON_NAME]" at bounding box center [556, 179] width 1039 height 38
type input "[PERSON_NAME]"
click at [1018, 281] on button "Search" at bounding box center [1018, 280] width 115 height 38
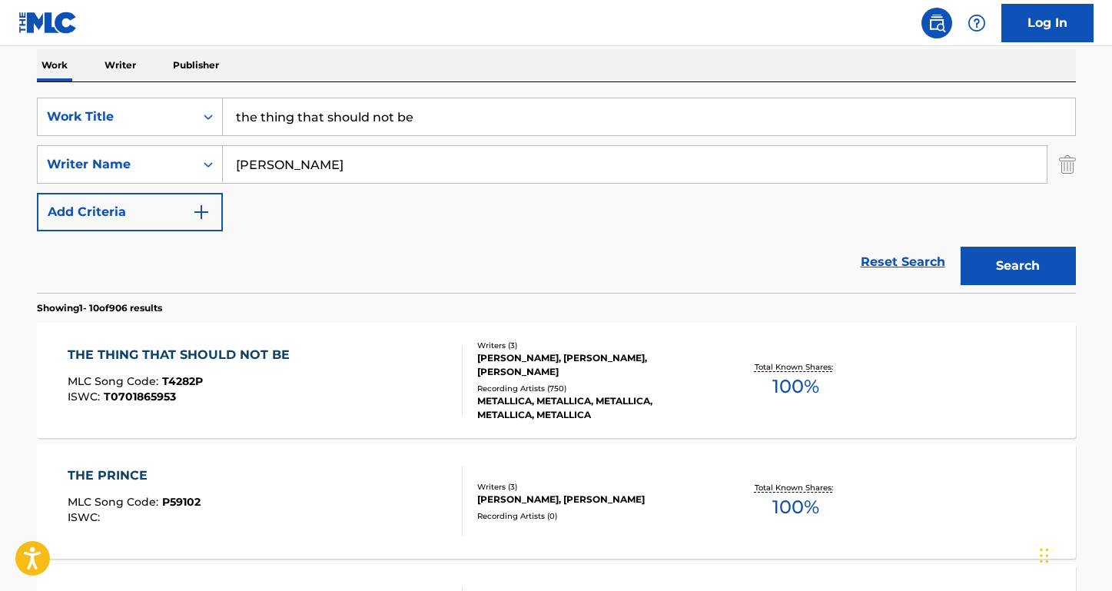
scroll to position [257, 0]
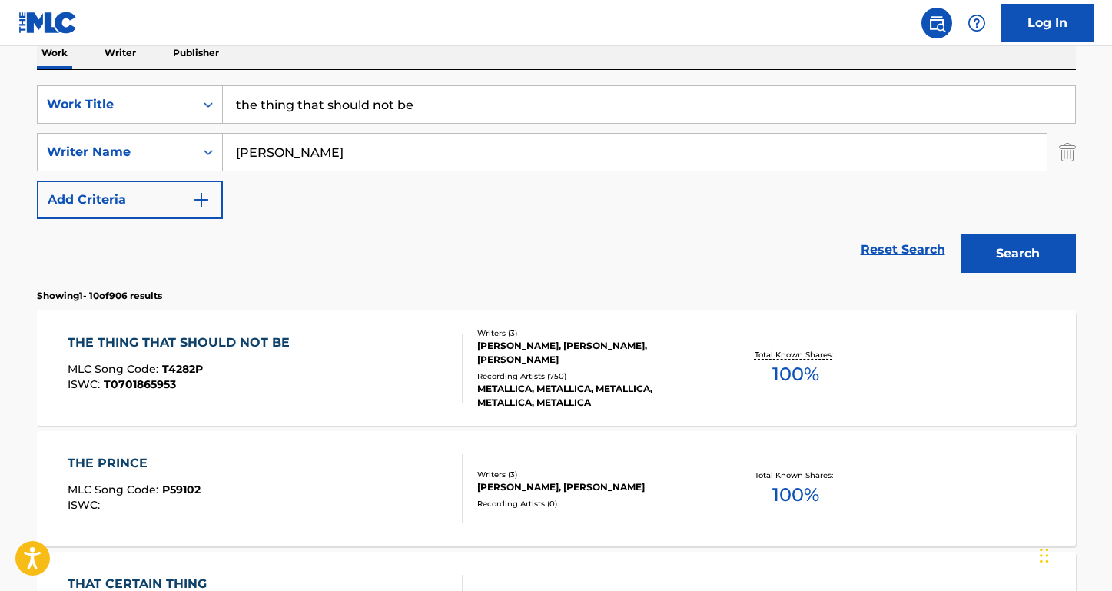
click at [234, 340] on div "THE THING THAT SHOULD NOT BE" at bounding box center [183, 343] width 230 height 18
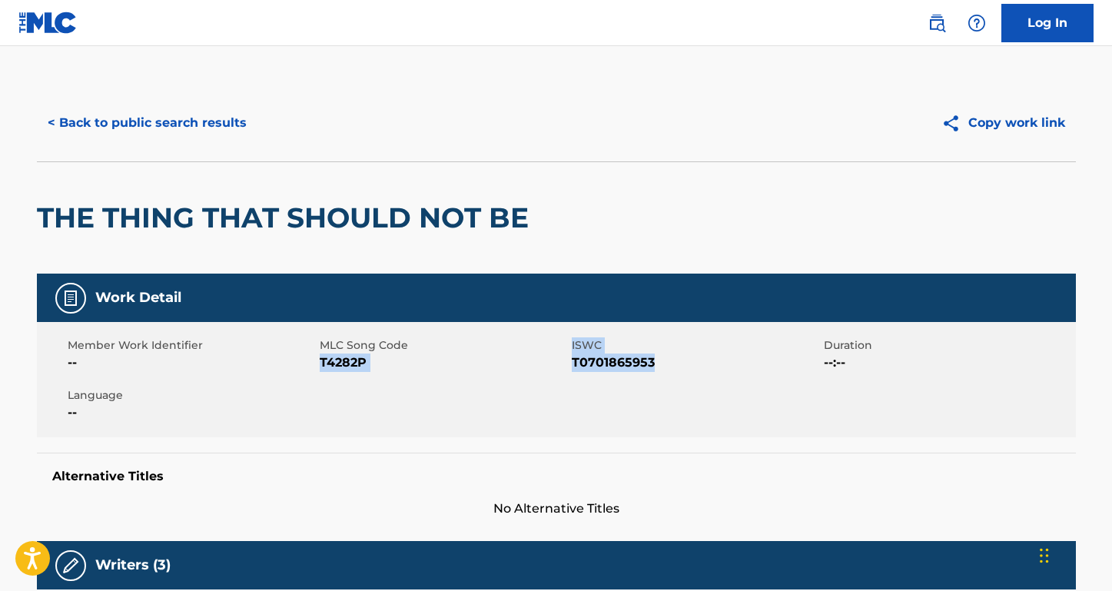
drag, startPoint x: 678, startPoint y: 362, endPoint x: 319, endPoint y: 365, distance: 358.9
click at [319, 364] on div "Member Work Identifier -- MLC Song Code T4282P ISWC T0701865953 Duration --:-- …" at bounding box center [556, 379] width 1039 height 115
copy div "T4282P ISWC T0701865953"
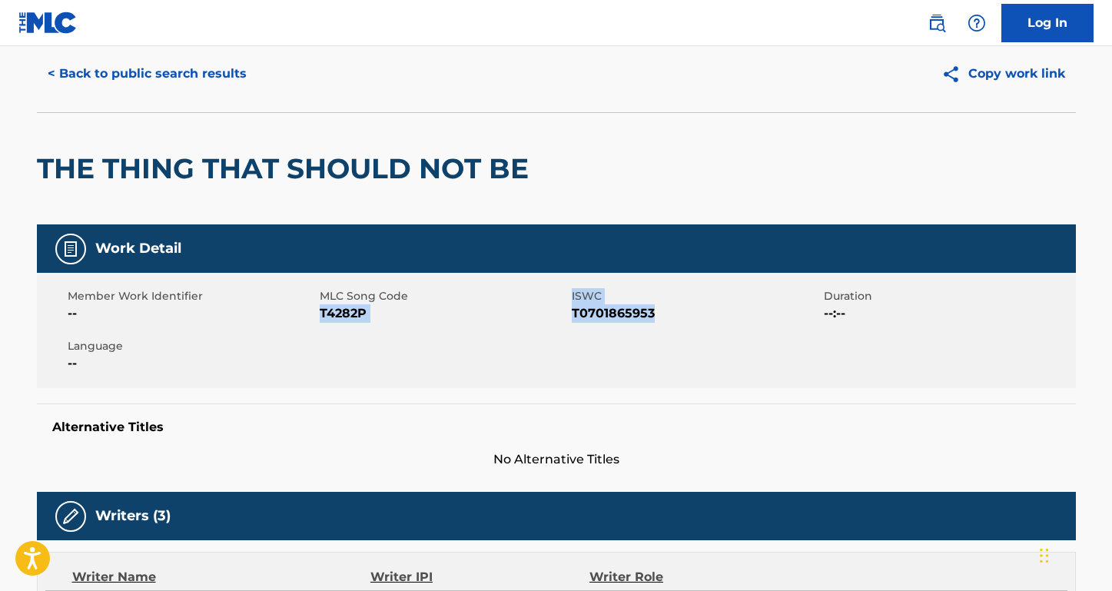
scroll to position [224, 0]
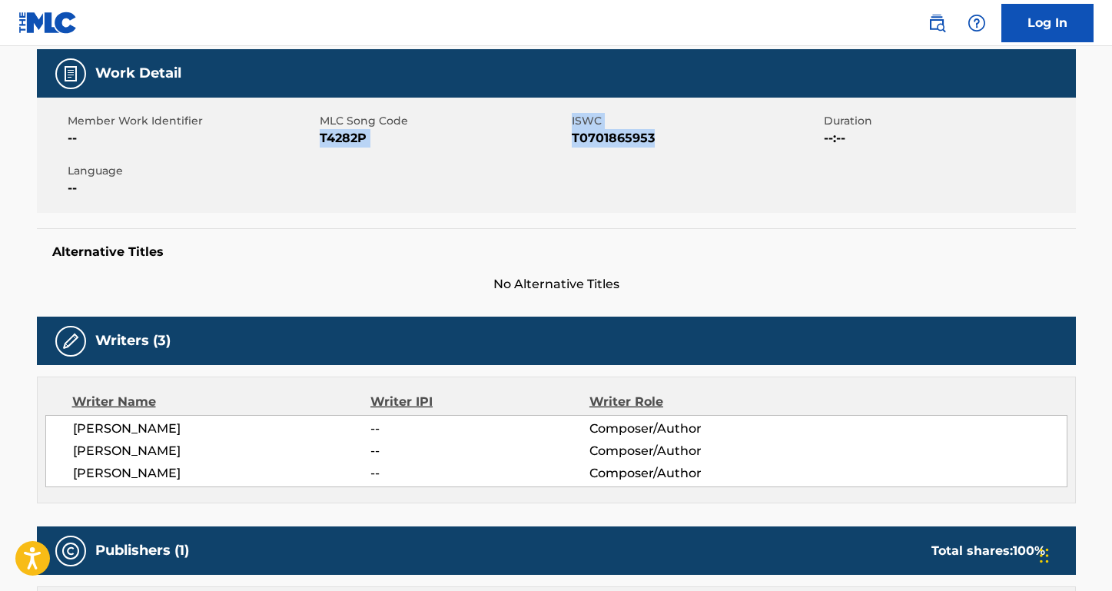
drag, startPoint x: 188, startPoint y: 432, endPoint x: 38, endPoint y: 432, distance: 149.1
click at [38, 432] on div "Writer Name Writer IPI Writer Role [PERSON_NAME] -- Composer/Author [PERSON_NAM…" at bounding box center [556, 440] width 1039 height 127
copy span "[PERSON_NAME]"
drag, startPoint x: 178, startPoint y: 453, endPoint x: 55, endPoint y: 453, distance: 123.0
click at [55, 453] on div "[PERSON_NAME] -- Composer/Author [PERSON_NAME] -- Composer/Author [PERSON_NAME]…" at bounding box center [556, 451] width 1022 height 72
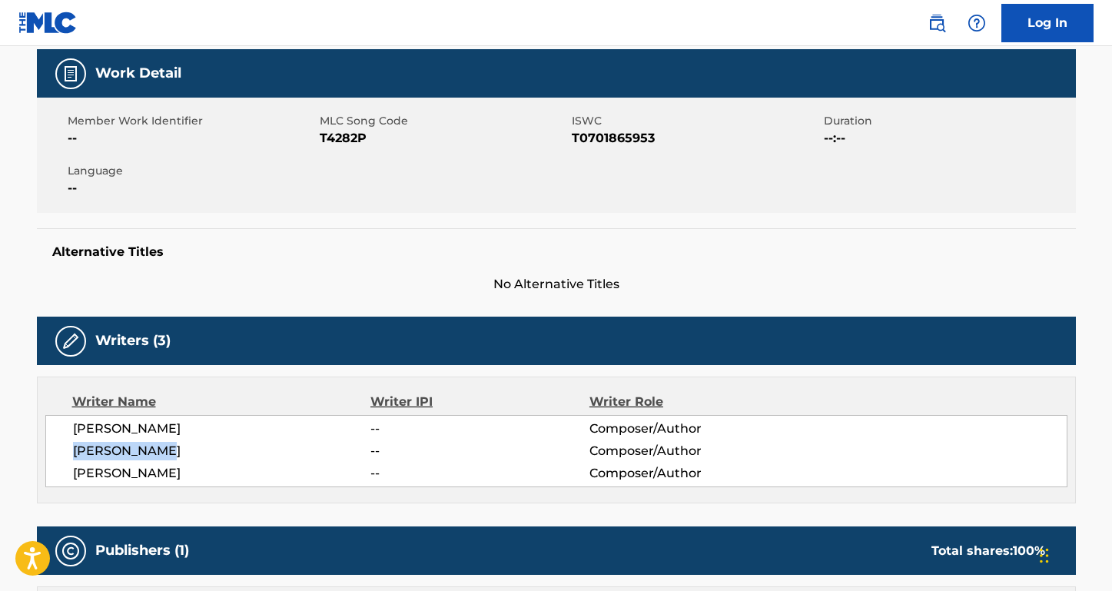
copy span "[PERSON_NAME]"
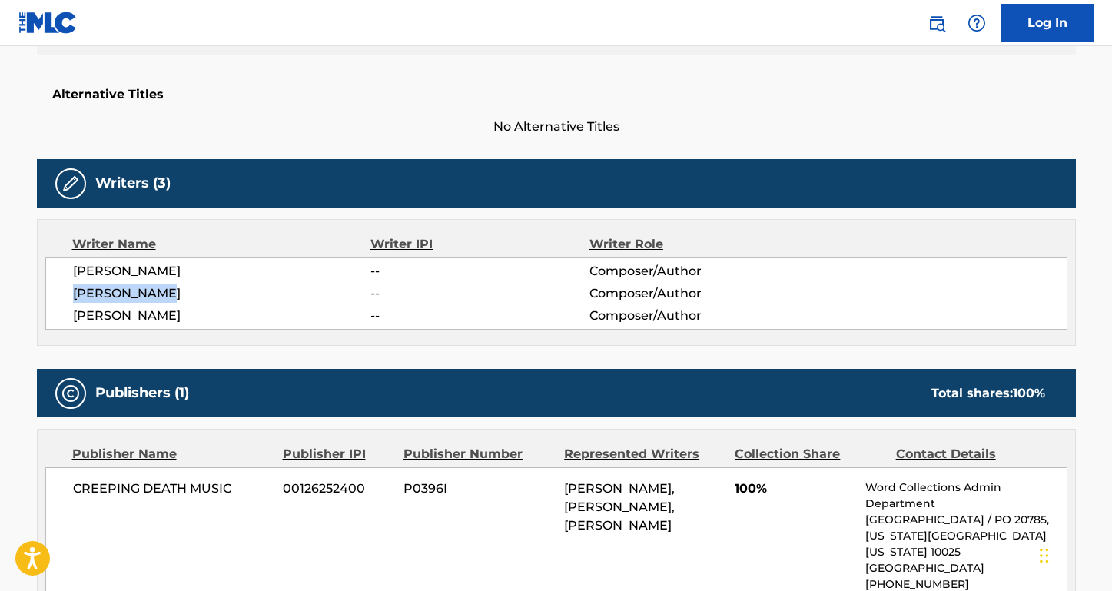
scroll to position [473, 0]
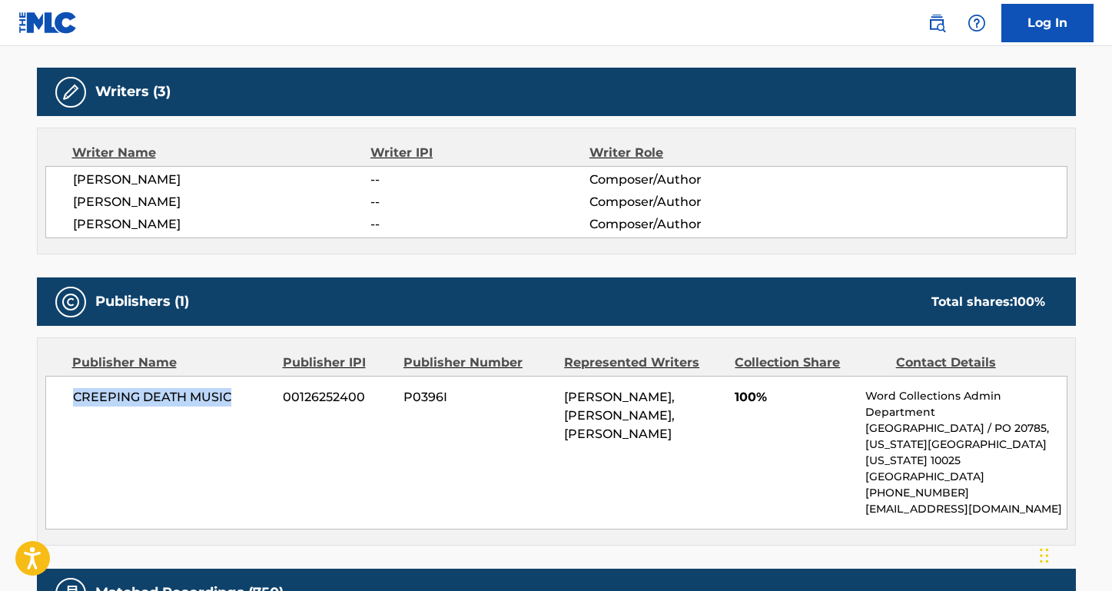
drag, startPoint x: 233, startPoint y: 394, endPoint x: 63, endPoint y: 393, distance: 169.9
click at [63, 393] on div "CREEPING DEATH MUSIC 00126252400 P0396I [PERSON_NAME], [PERSON_NAME], [PERSON_N…" at bounding box center [556, 453] width 1022 height 154
copy span "CREEPING DEATH MUSIC"
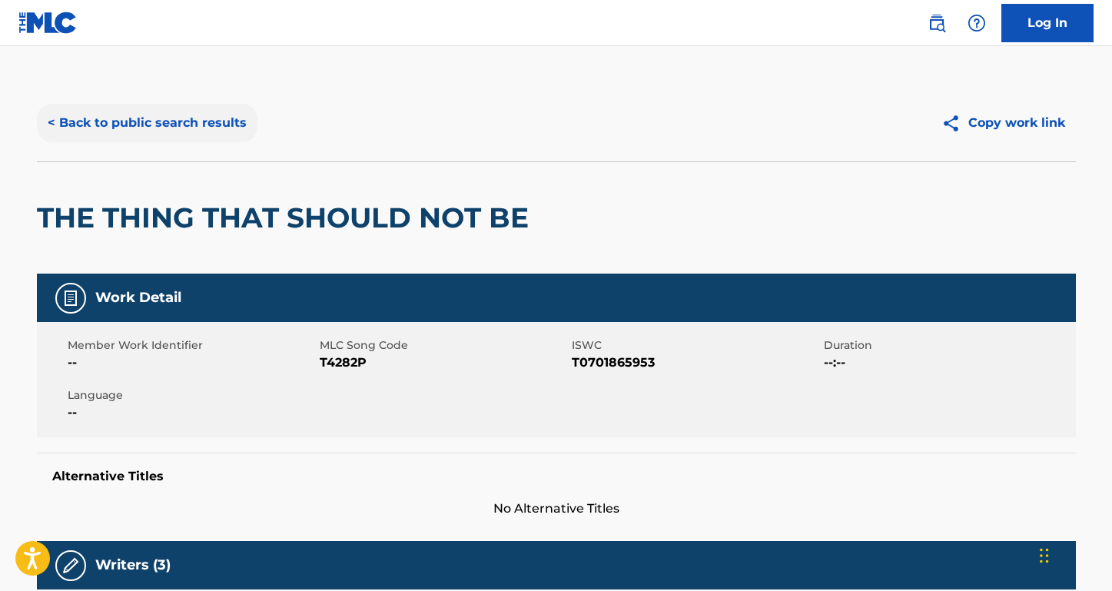
scroll to position [0, 0]
click at [176, 113] on button "< Back to public search results" at bounding box center [147, 123] width 221 height 38
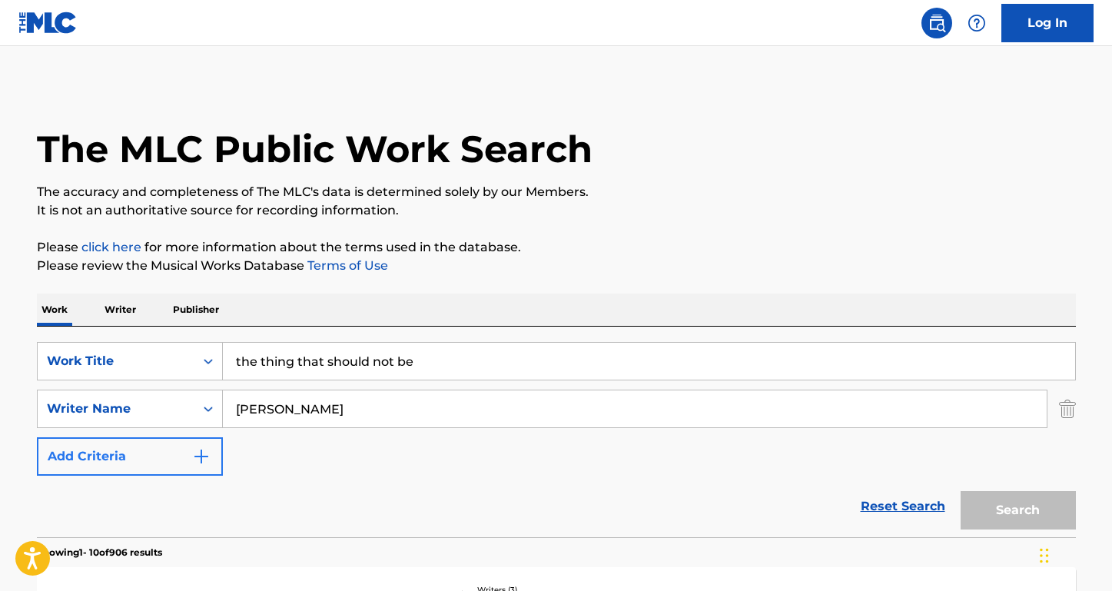
scroll to position [257, 0]
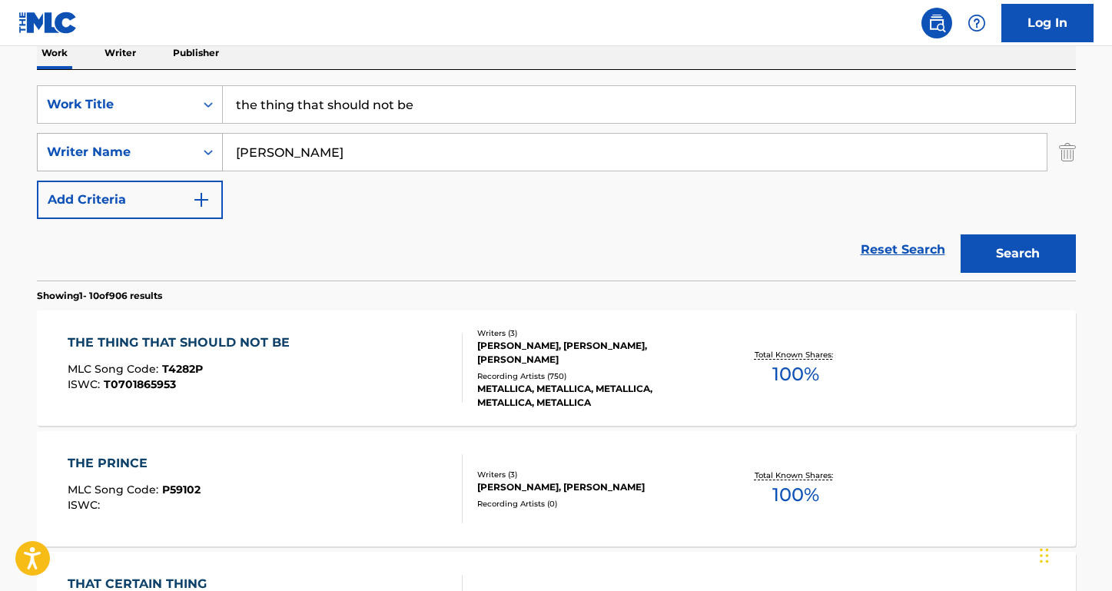
drag, startPoint x: 297, startPoint y: 151, endPoint x: 205, endPoint y: 151, distance: 92.2
click at [205, 151] on div "SearchWithCriteriae913e666-891e-48a8-aaec-630587d59f5b Writer Name [PERSON_NAME]" at bounding box center [556, 152] width 1039 height 38
paste input "Jun Seba"
type input "Jun Seba"
drag, startPoint x: 439, startPoint y: 113, endPoint x: 238, endPoint y: 101, distance: 200.9
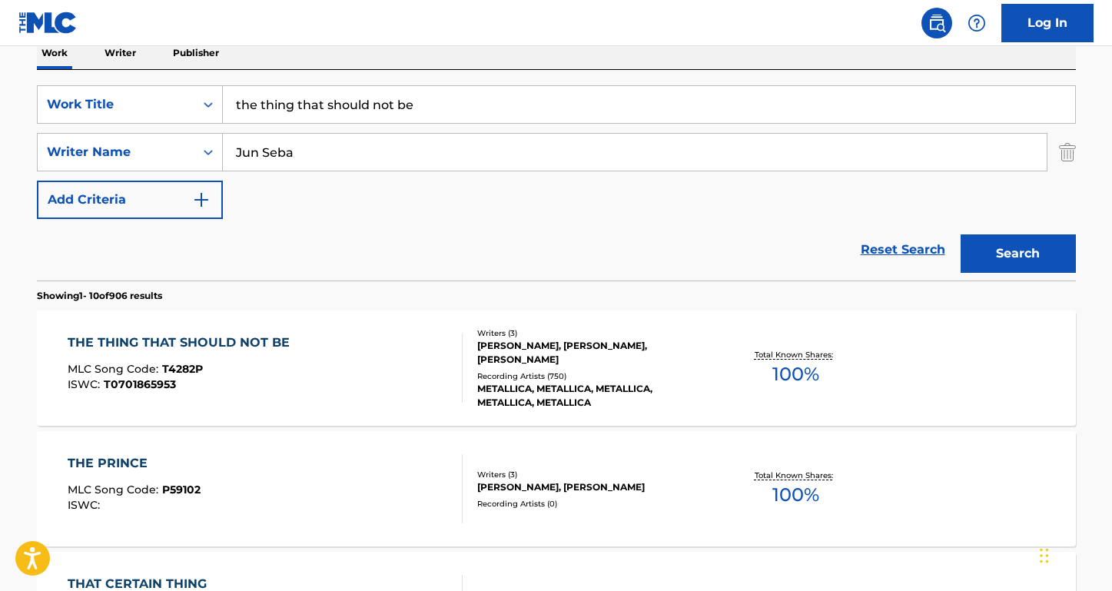
click at [238, 101] on input "the thing that should not be" at bounding box center [649, 104] width 852 height 37
type input "t"
type input "SHIKI NO UTA"
click at [1018, 254] on button "Search" at bounding box center [1018, 253] width 115 height 38
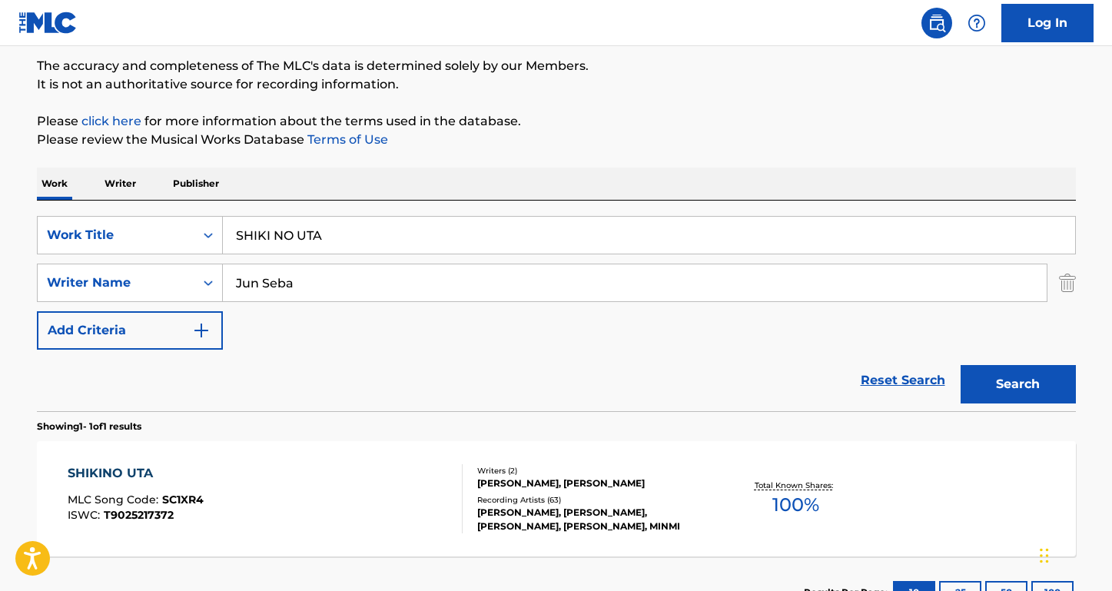
scroll to position [212, 0]
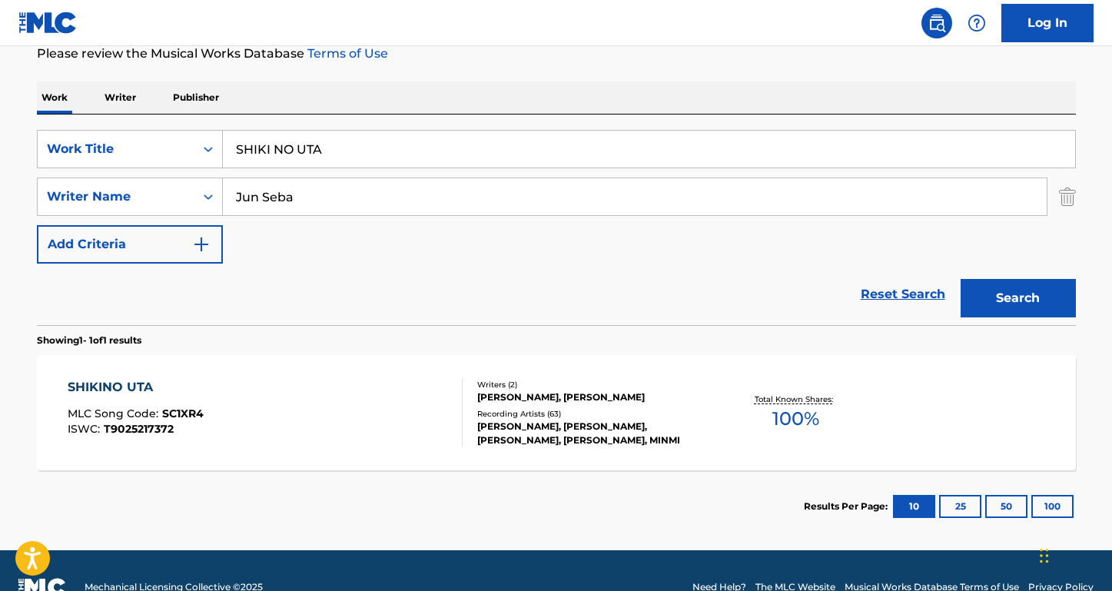
click at [111, 383] on div "SHIKINO UTA" at bounding box center [136, 387] width 136 height 18
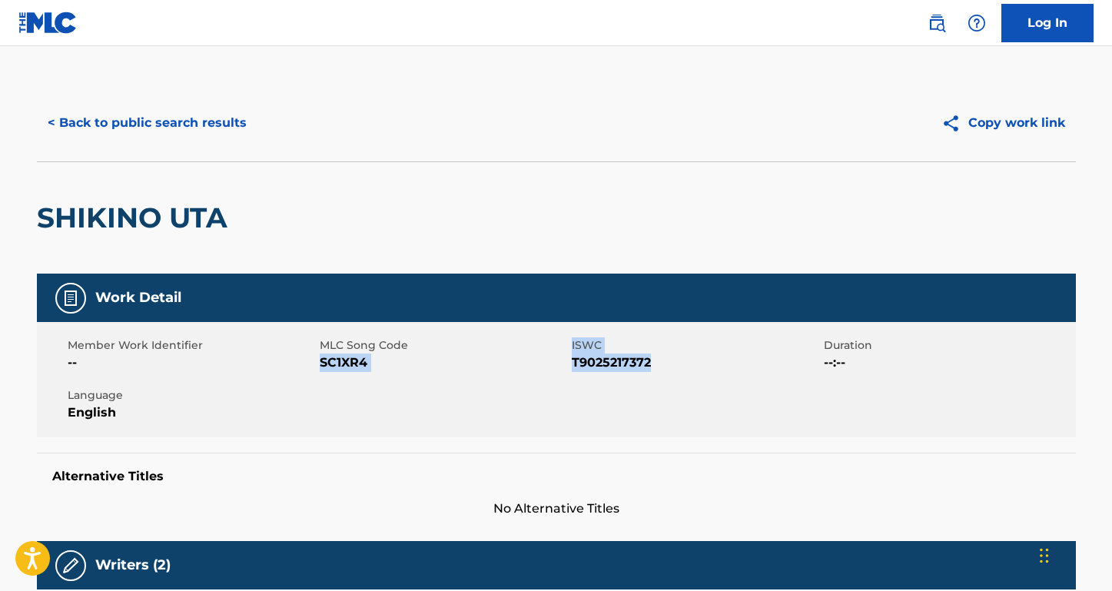
drag, startPoint x: 654, startPoint y: 366, endPoint x: 323, endPoint y: 361, distance: 331.3
click at [322, 361] on div "Member Work Identifier -- MLC Song Code SC1XR4 ISWC T9025217372 Duration --:-- …" at bounding box center [556, 379] width 1039 height 115
copy div "SC1XR4 ISWC T9025217372"
click at [411, 391] on div "Member Work Identifier -- MLC Song Code SC1XR4 ISWC T9025217372 Duration --:-- …" at bounding box center [556, 379] width 1039 height 115
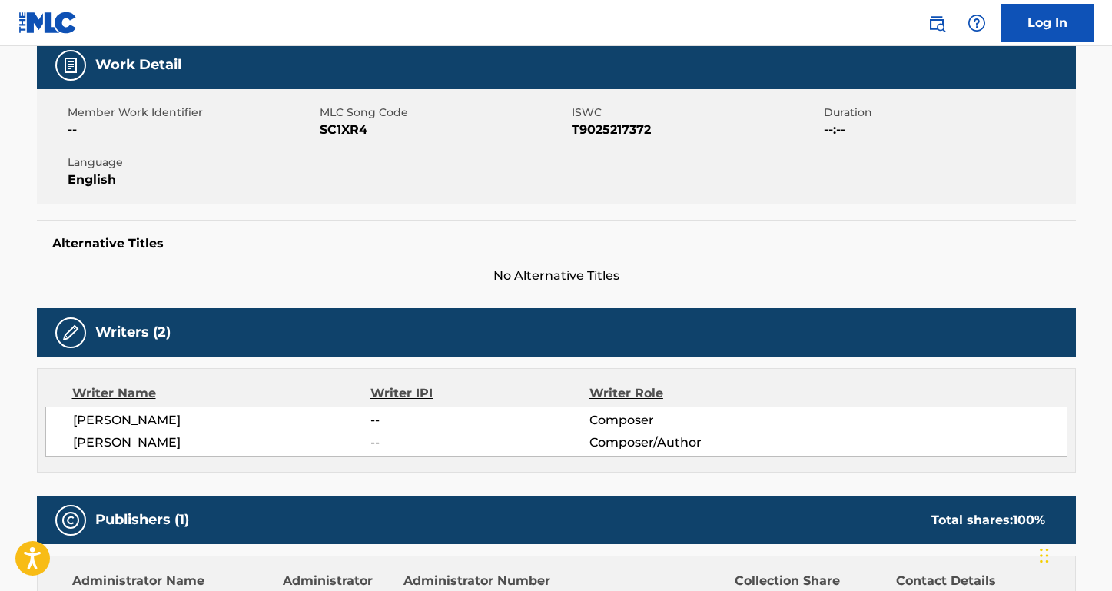
scroll to position [375, 0]
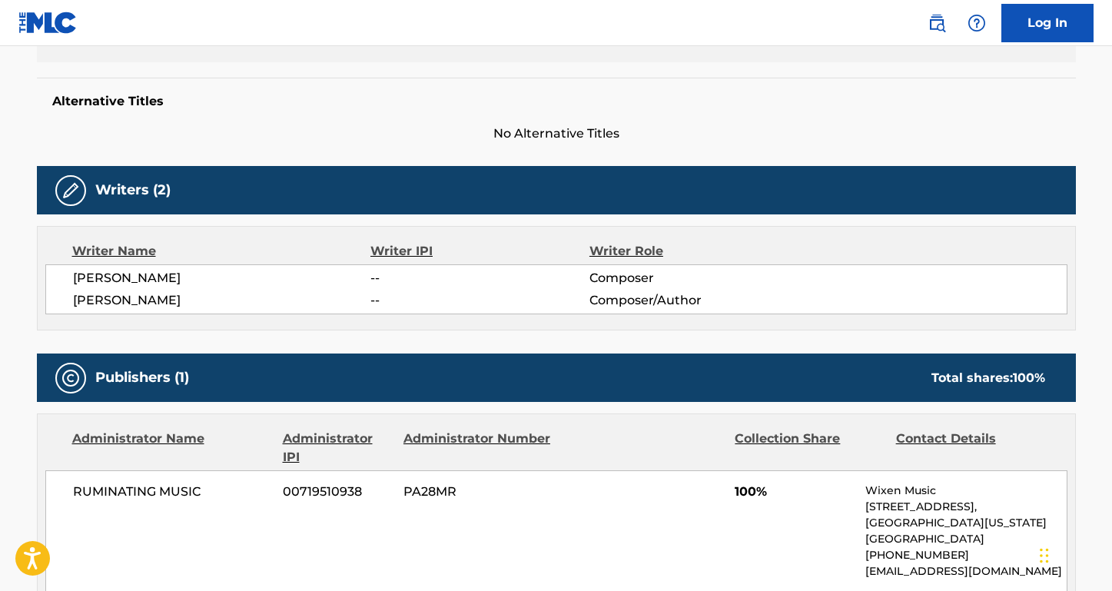
drag, startPoint x: 144, startPoint y: 285, endPoint x: 37, endPoint y: 287, distance: 106.8
click at [37, 285] on div "Writer Name Writer IPI Writer Role [PERSON_NAME] -- Composer [PERSON_NAME] -- C…" at bounding box center [556, 278] width 1039 height 105
drag, startPoint x: 145, startPoint y: 277, endPoint x: 47, endPoint y: 277, distance: 98.4
click at [47, 277] on div "[PERSON_NAME] -- Composer [PERSON_NAME] -- Composer/Author" at bounding box center [556, 289] width 1022 height 50
copy span "[PERSON_NAME]"
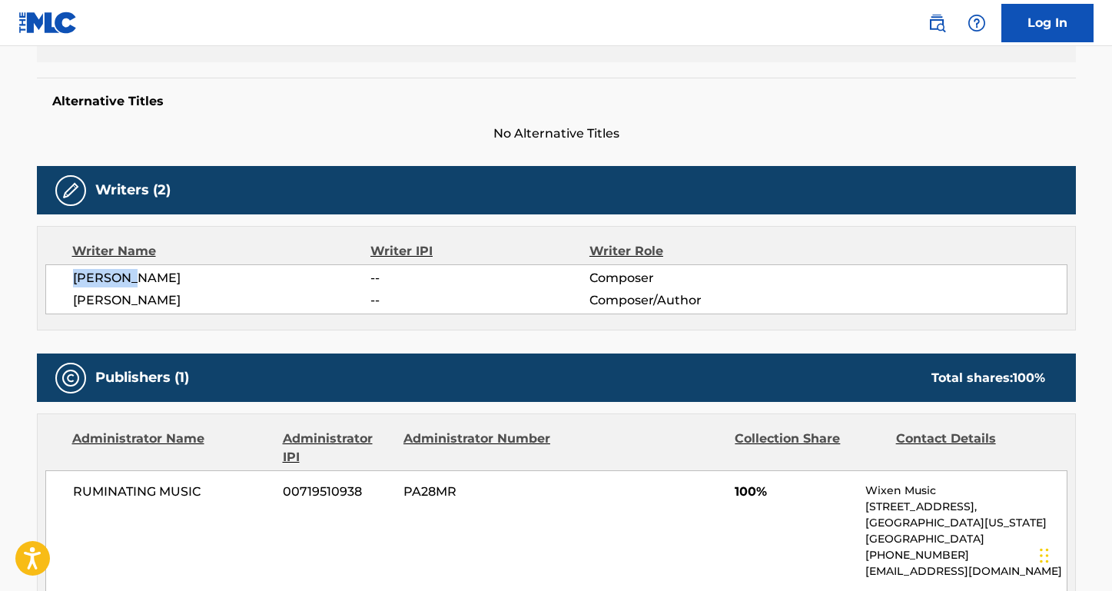
drag, startPoint x: 203, startPoint y: 305, endPoint x: 48, endPoint y: 304, distance: 155.2
click at [48, 304] on div "[PERSON_NAME] -- Composer [PERSON_NAME] -- Composer/Author" at bounding box center [556, 289] width 1022 height 50
drag, startPoint x: 208, startPoint y: 493, endPoint x: 58, endPoint y: 491, distance: 150.6
click at [58, 491] on div "RUMINATING MUSIC 00719510938 PA28MR 100% Wixen Music [STREET_ADDRESS][US_STATE]…" at bounding box center [556, 530] width 1022 height 121
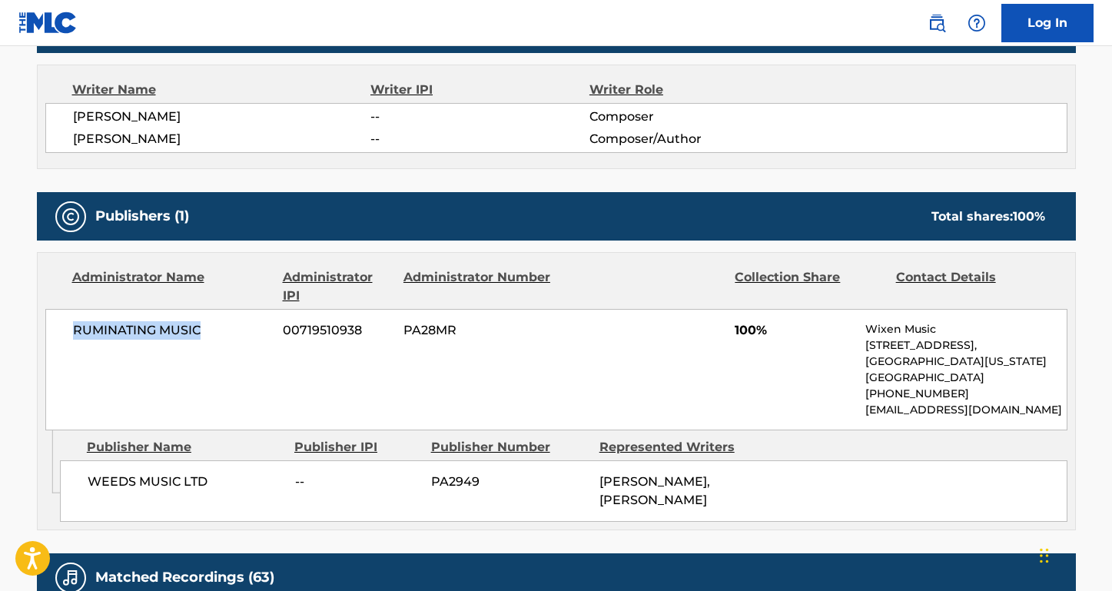
scroll to position [594, 0]
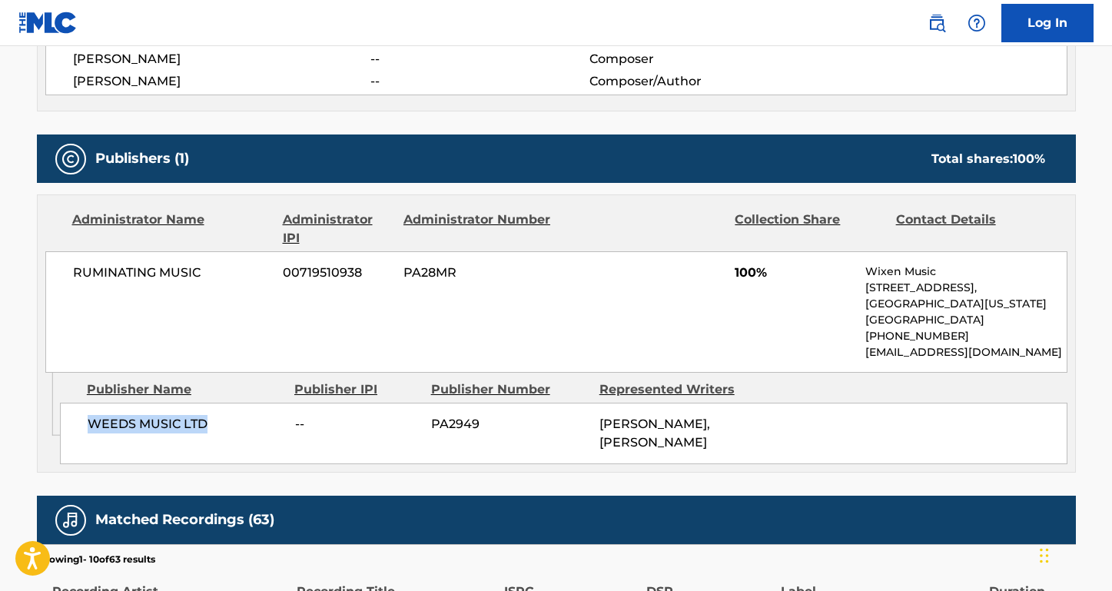
drag, startPoint x: 213, startPoint y: 424, endPoint x: 76, endPoint y: 423, distance: 136.8
click at [76, 423] on div "WEEDS MUSIC LTD -- PA2949 [PERSON_NAME], [PERSON_NAME]" at bounding box center [564, 433] width 1008 height 61
drag, startPoint x: 220, startPoint y: 268, endPoint x: 56, endPoint y: 267, distance: 163.7
click at [56, 267] on div "RUMINATING MUSIC 00719510938 PA28MR 100% Wixen Music [STREET_ADDRESS][US_STATE]…" at bounding box center [556, 311] width 1022 height 121
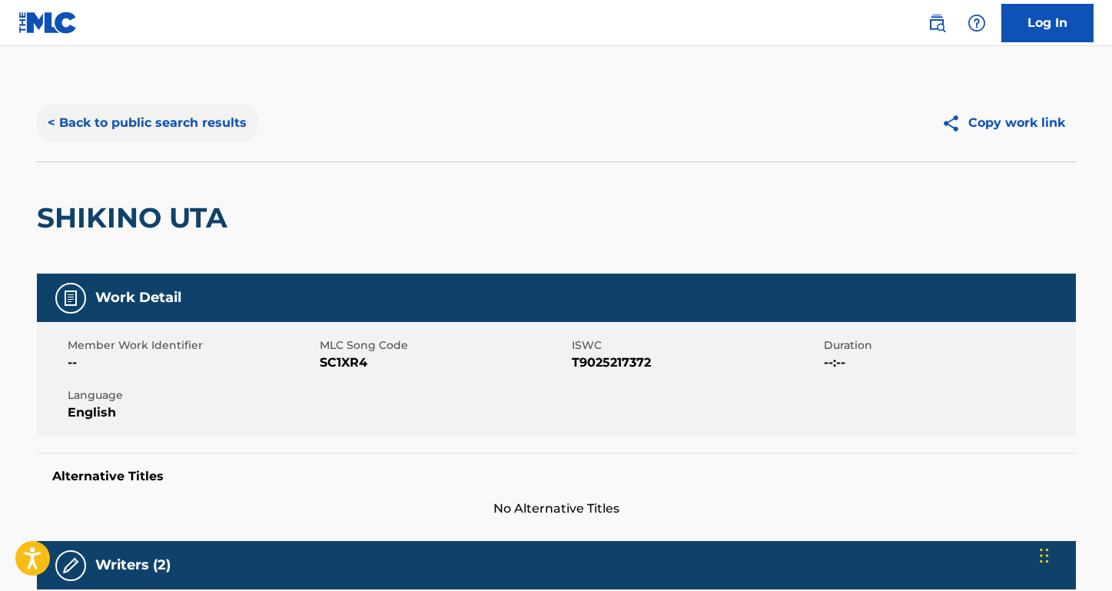
scroll to position [0, 0]
click at [213, 128] on button "< Back to public search results" at bounding box center [147, 123] width 221 height 38
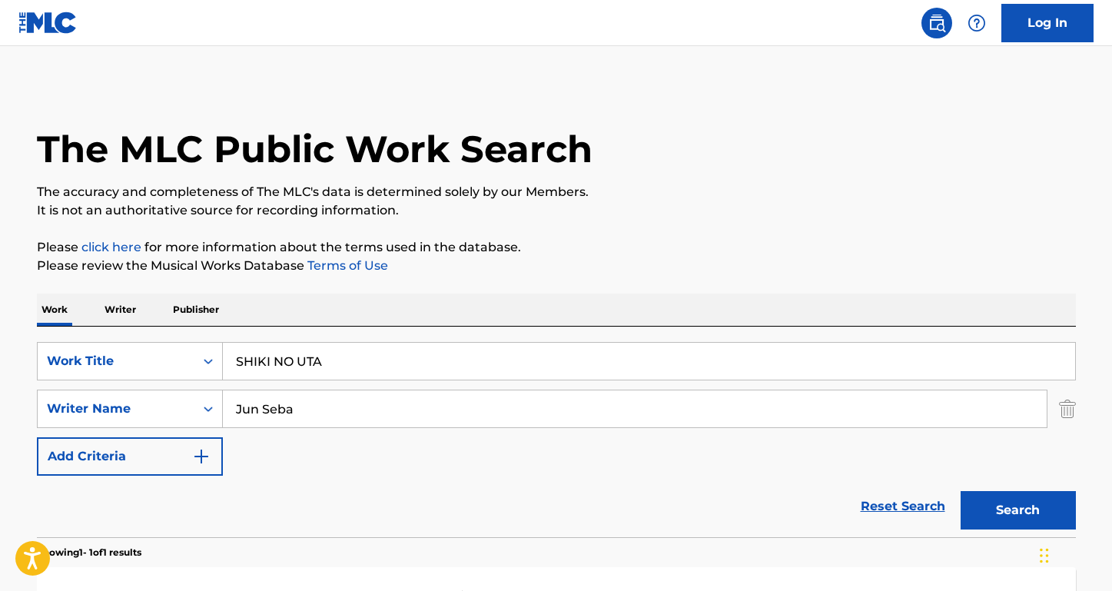
scroll to position [158, 0]
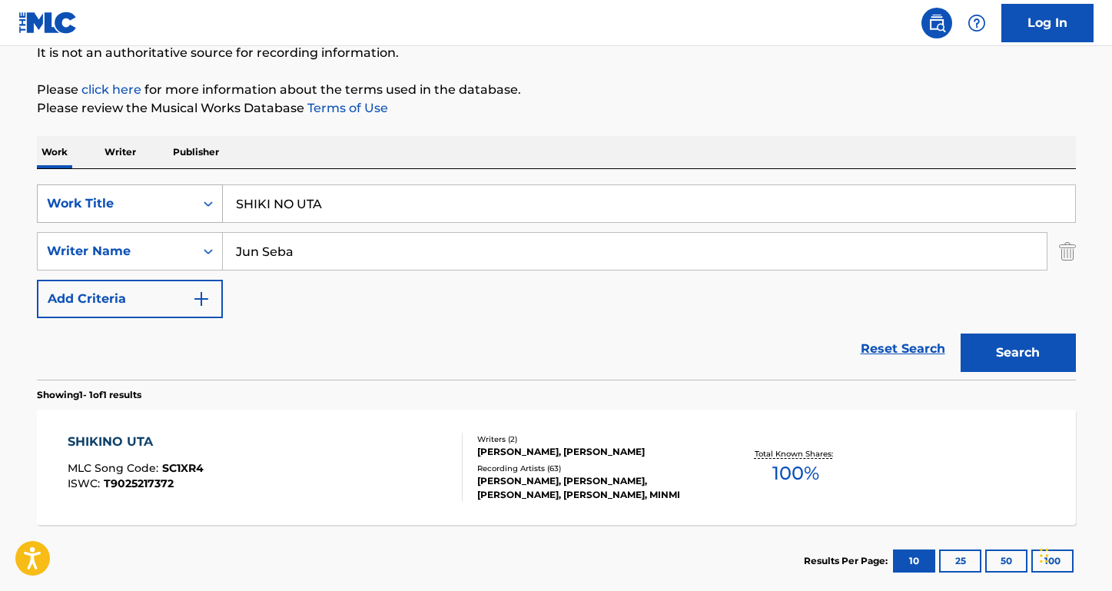
drag, startPoint x: 338, startPoint y: 204, endPoint x: 187, endPoint y: 202, distance: 151.4
click at [187, 202] on div "SearchWithCriteriaa7c33612-83d3-4f05-846a-d5441e53a2bb Work Title SHIKI NO UTA" at bounding box center [556, 203] width 1039 height 38
paste input "Periodico [PERSON_NAME]"
type input "Periodico [PERSON_NAME]"
click at [307, 115] on link "Terms of Use" at bounding box center [346, 108] width 84 height 15
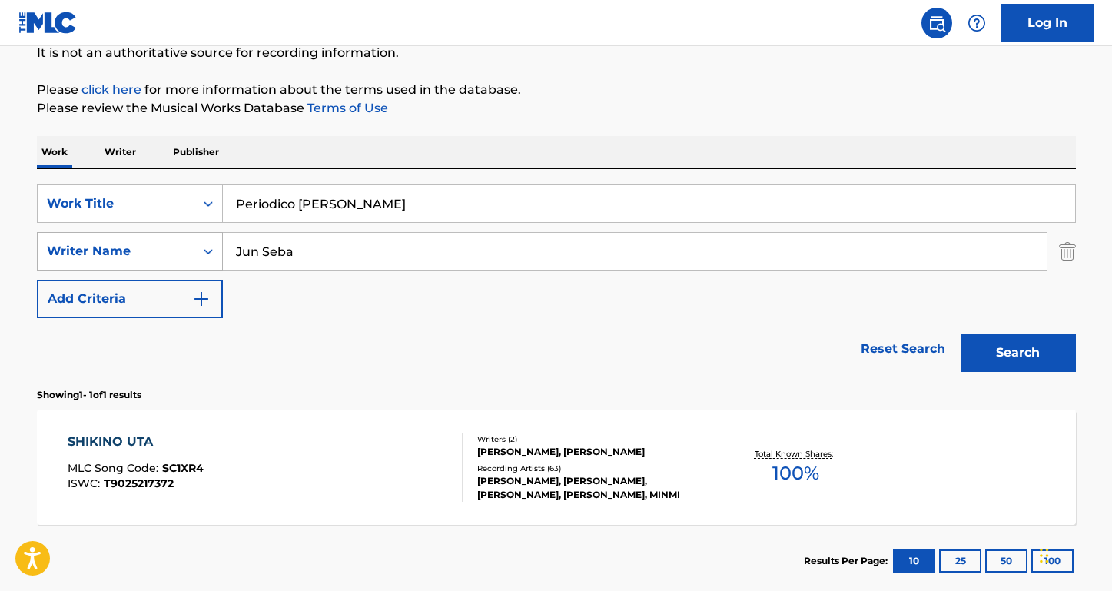
drag, startPoint x: 307, startPoint y: 258, endPoint x: 151, endPoint y: 238, distance: 156.5
click at [151, 238] on div "SearchWithCriteriae913e666-891e-48a8-aaec-630587d59f5b Writer Name [PERSON_NAME]" at bounding box center [556, 251] width 1039 height 38
type input "[PERSON_NAME]"
click at [1018, 353] on button "Search" at bounding box center [1018, 353] width 115 height 38
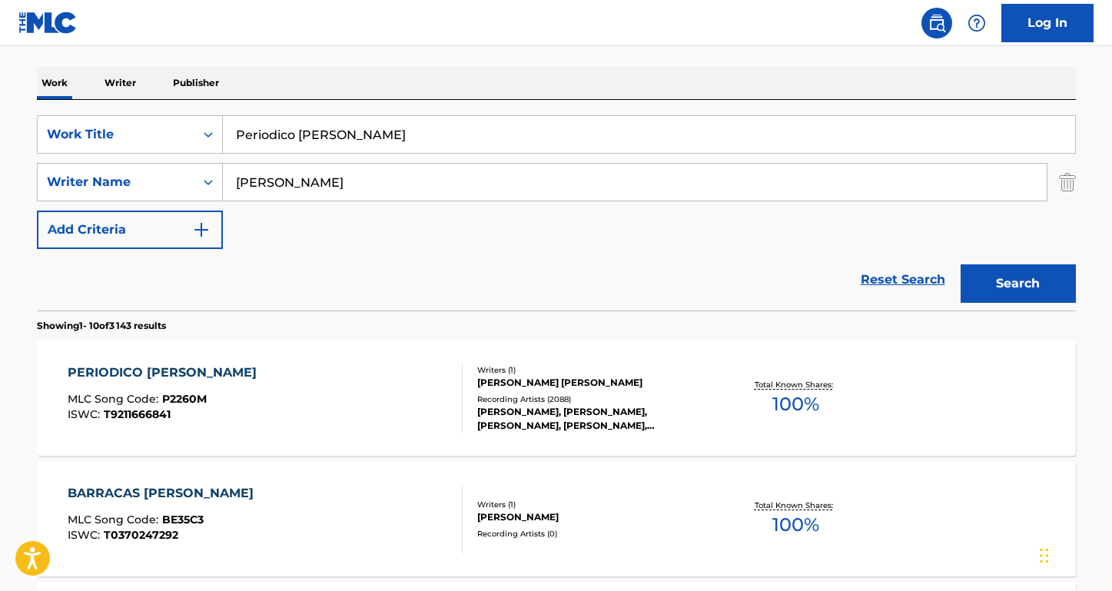
scroll to position [267, 0]
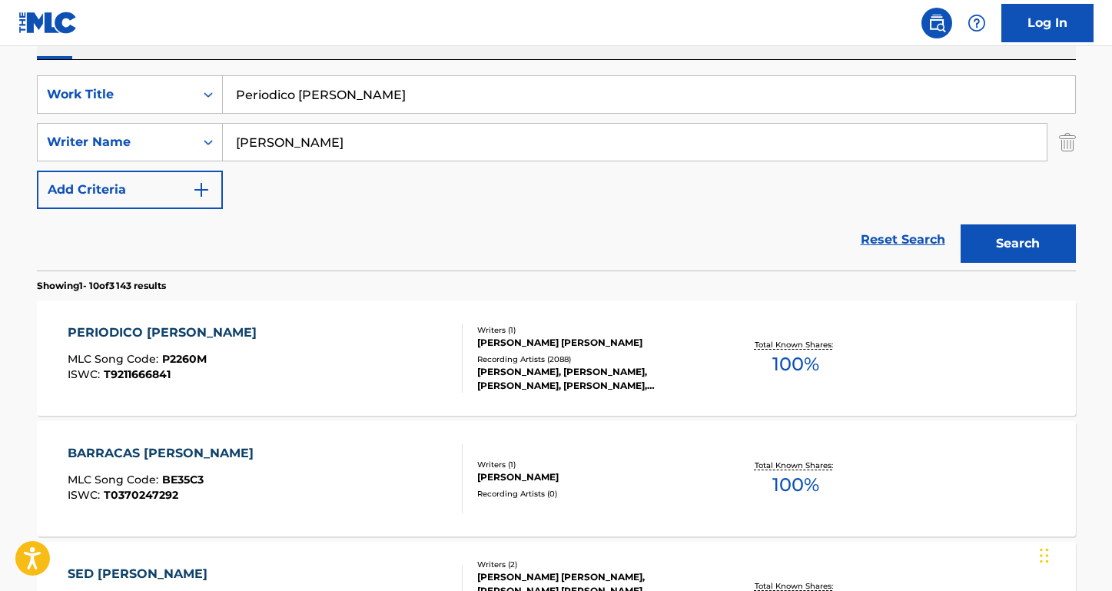
click at [162, 333] on div "PERIODICO [PERSON_NAME]" at bounding box center [166, 333] width 197 height 18
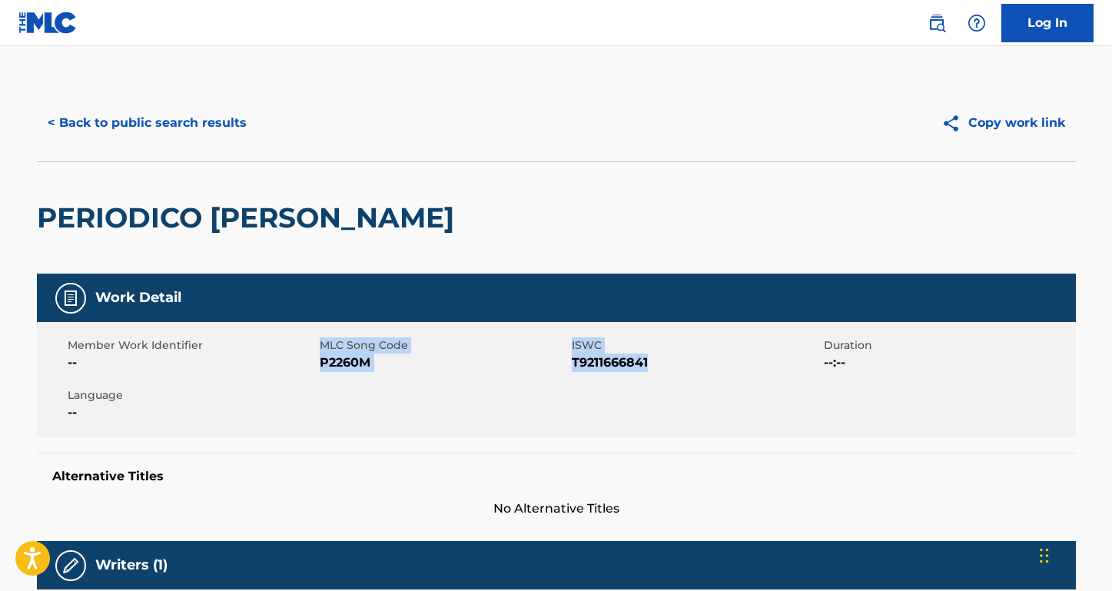
drag, startPoint x: 657, startPoint y: 363, endPoint x: 319, endPoint y: 359, distance: 338.2
click at [319, 359] on div "Member Work Identifier -- MLC Song Code P2260M ISWC T9211666841 Duration --:-- …" at bounding box center [556, 379] width 1039 height 115
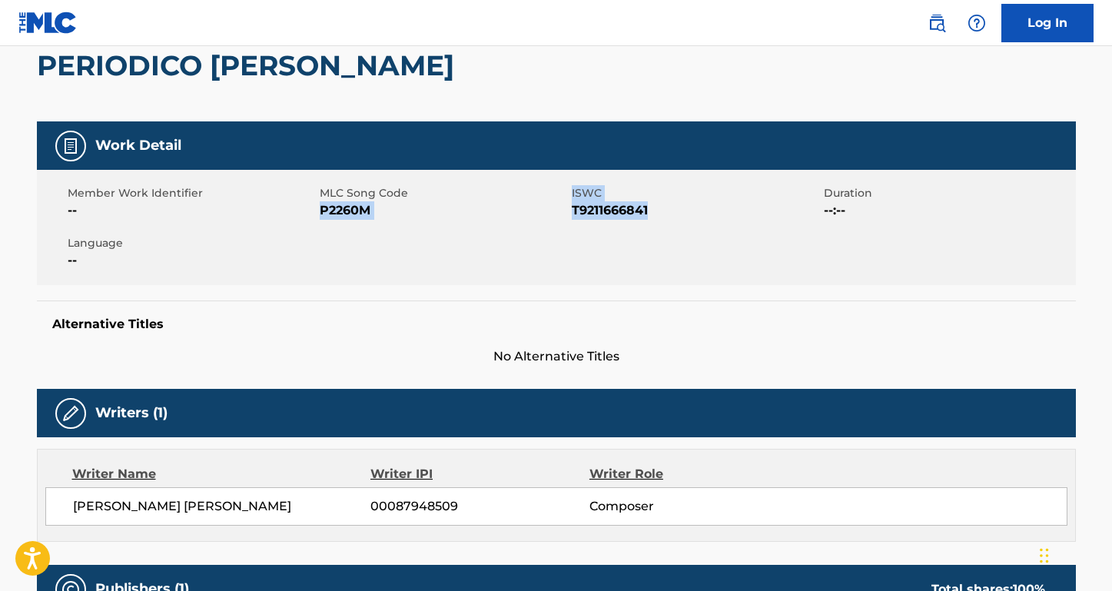
scroll to position [202, 0]
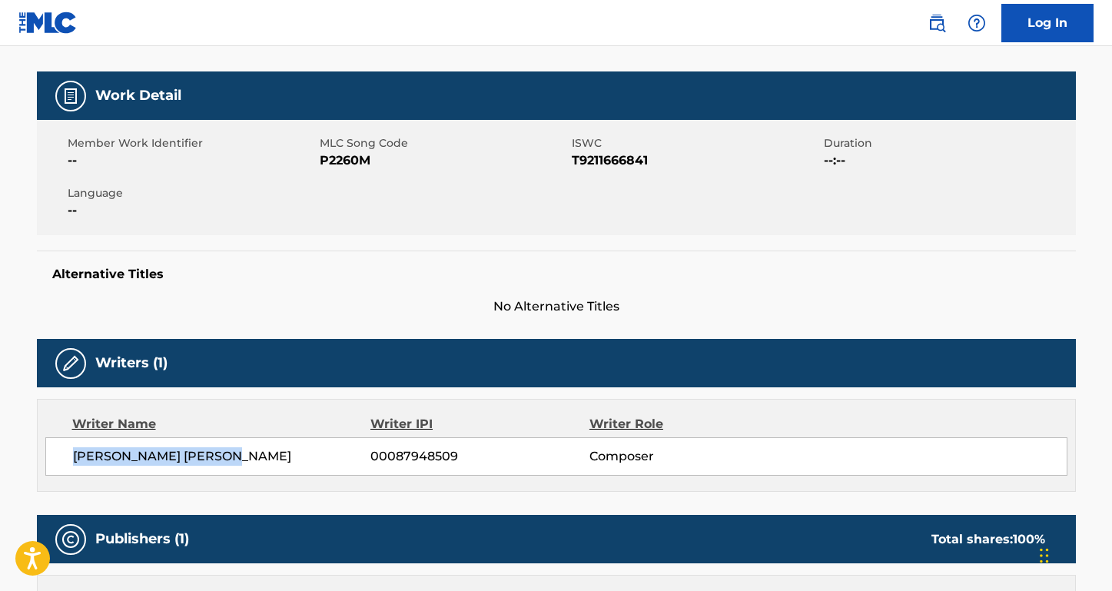
drag, startPoint x: 244, startPoint y: 455, endPoint x: 15, endPoint y: 455, distance: 229.8
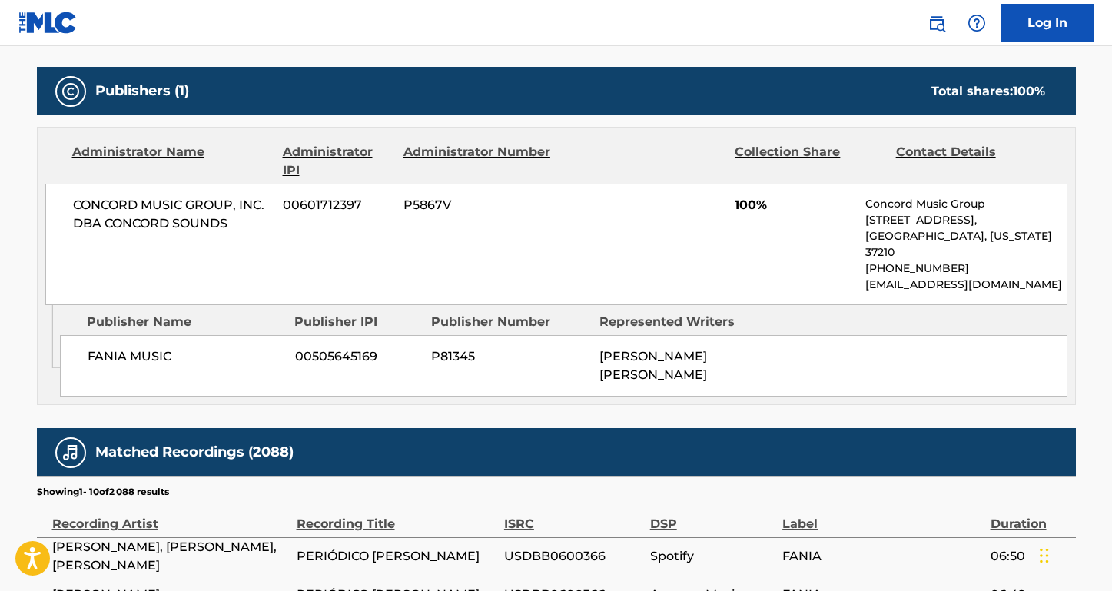
scroll to position [666, 0]
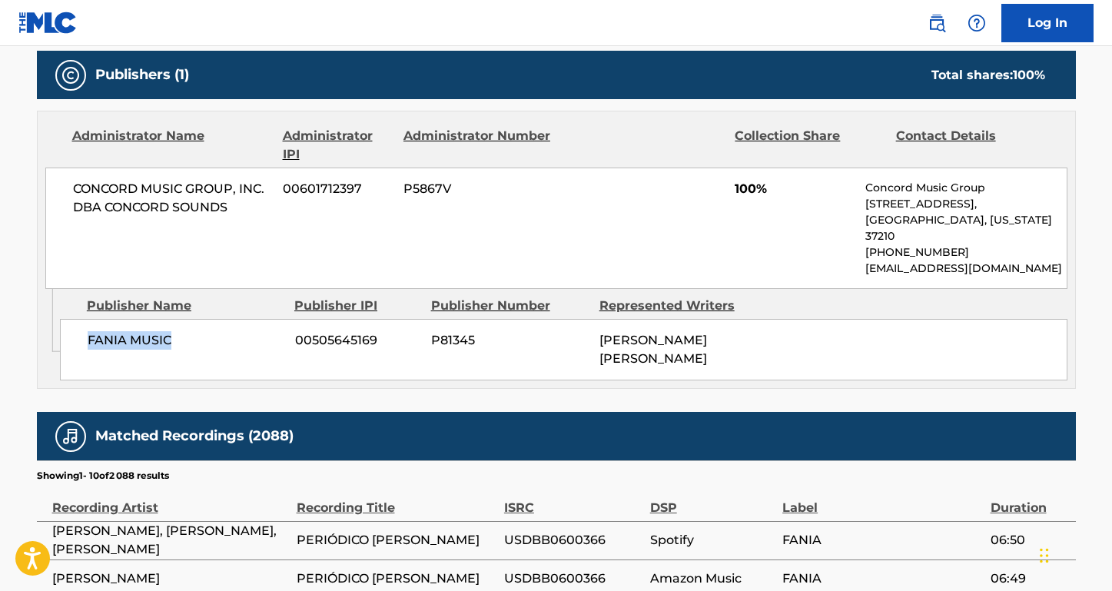
drag, startPoint x: 191, startPoint y: 322, endPoint x: 85, endPoint y: 322, distance: 106.1
click at [85, 322] on div "FANIA MUSIC 00505645169 P81345 [PERSON_NAME] [PERSON_NAME]" at bounding box center [564, 349] width 1008 height 61
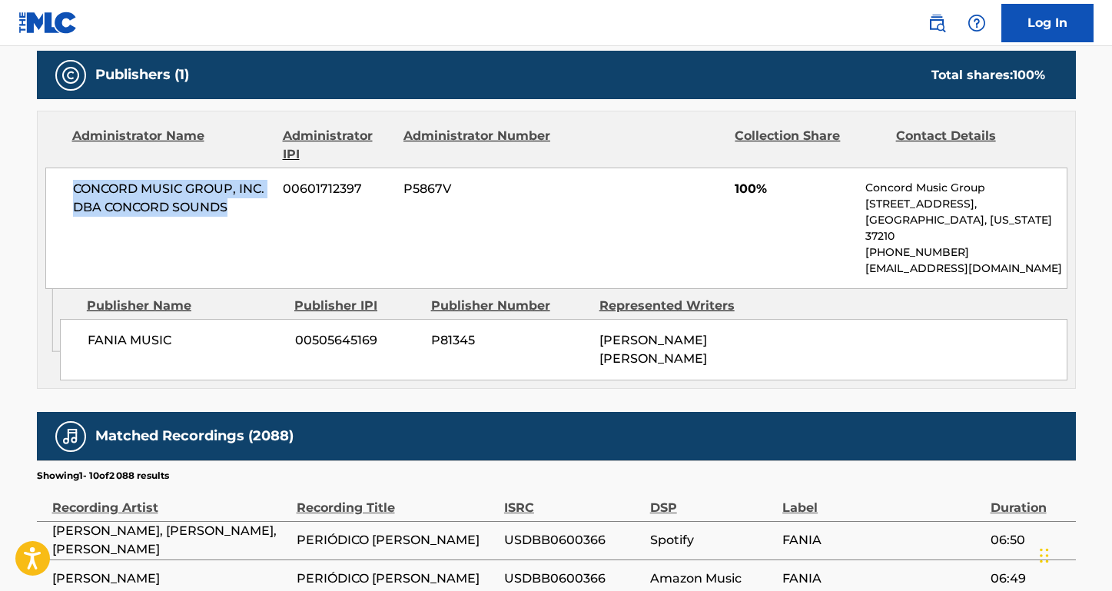
drag, startPoint x: 235, startPoint y: 211, endPoint x: 48, endPoint y: 190, distance: 188.8
click at [48, 190] on div "CONCORD MUSIC GROUP, INC. DBA CONCORD SOUNDS 00601712397 P5867V 100% Concord Mu…" at bounding box center [556, 228] width 1022 height 121
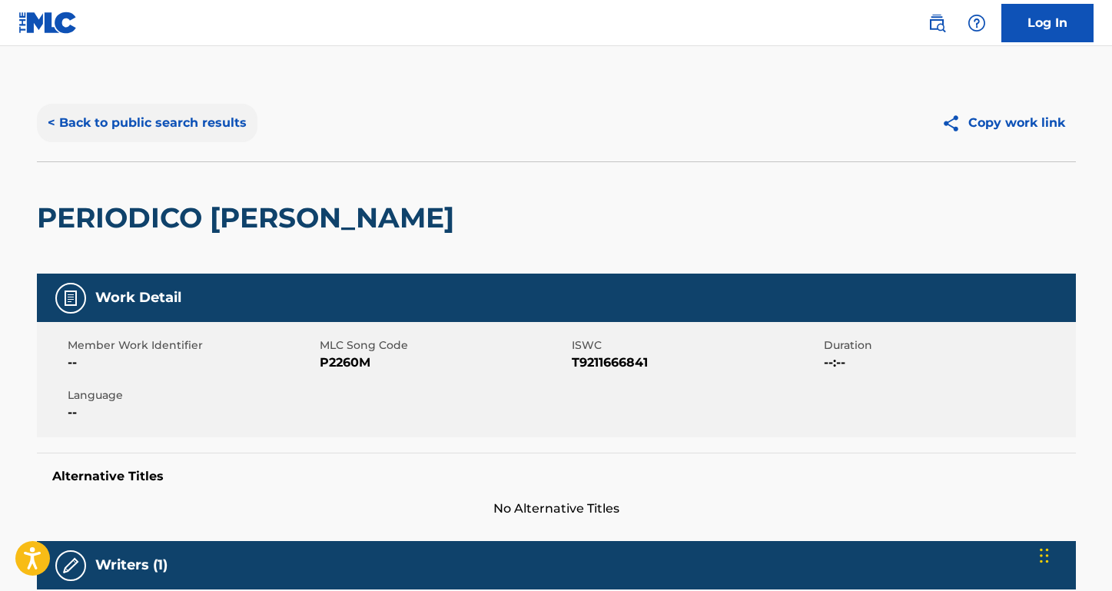
scroll to position [0, 0]
click at [226, 121] on button "< Back to public search results" at bounding box center [147, 123] width 221 height 38
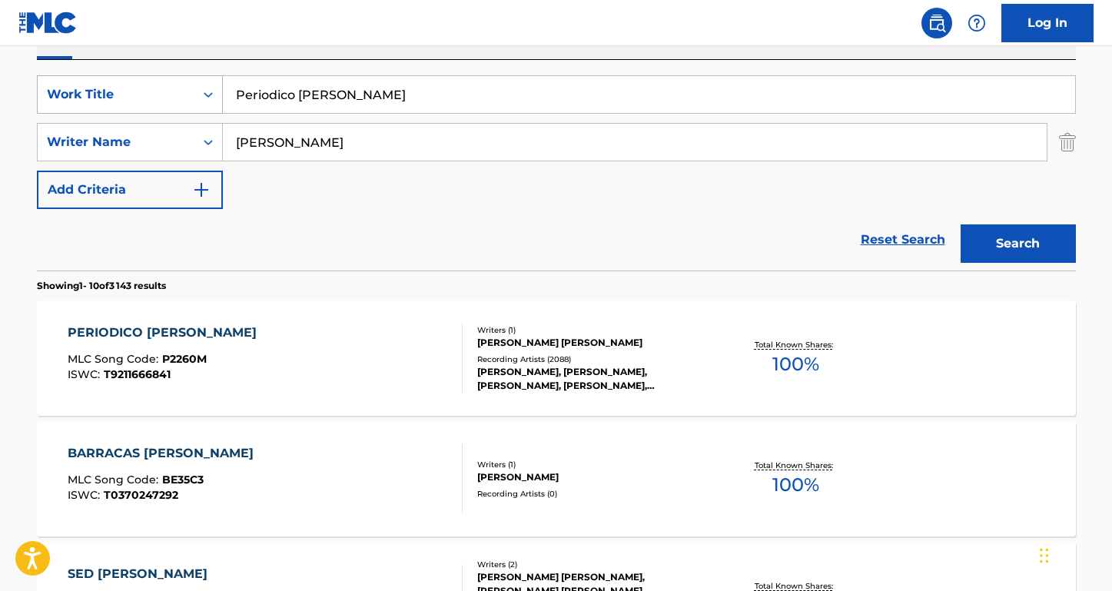
drag, startPoint x: 364, startPoint y: 92, endPoint x: 213, endPoint y: 86, distance: 151.5
click at [213, 86] on div "SearchWithCriteriaa7c33612-83d3-4f05-846a-d5441e53a2bb Work Title Periodico [PE…" at bounding box center [556, 94] width 1039 height 38
paste input "picnic en el 4° b"
type input "picnic en el 4° b"
click at [296, 20] on nav "Log In" at bounding box center [556, 23] width 1112 height 46
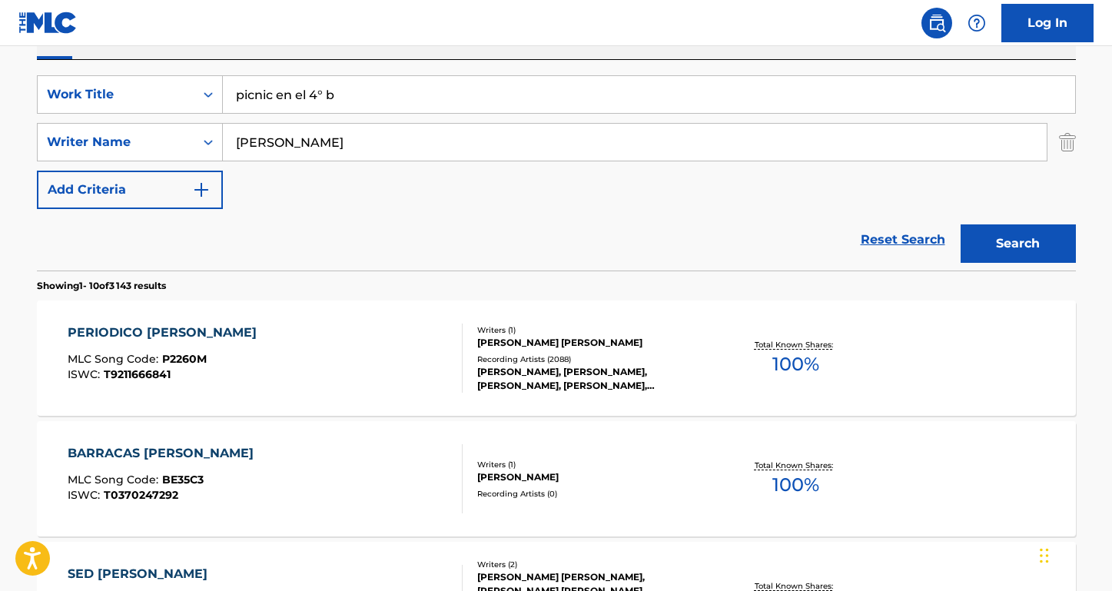
drag, startPoint x: 310, startPoint y: 141, endPoint x: 235, endPoint y: 141, distance: 75.3
click at [235, 141] on input "[PERSON_NAME]" at bounding box center [635, 142] width 824 height 37
type input "CERATI"
click at [1018, 244] on button "Search" at bounding box center [1018, 243] width 115 height 38
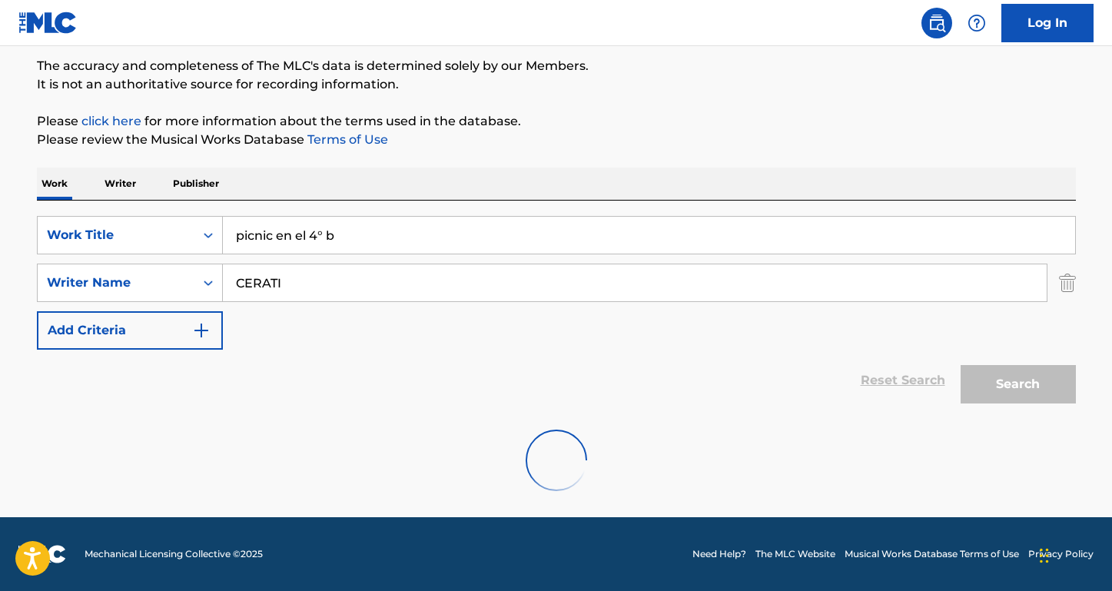
scroll to position [126, 0]
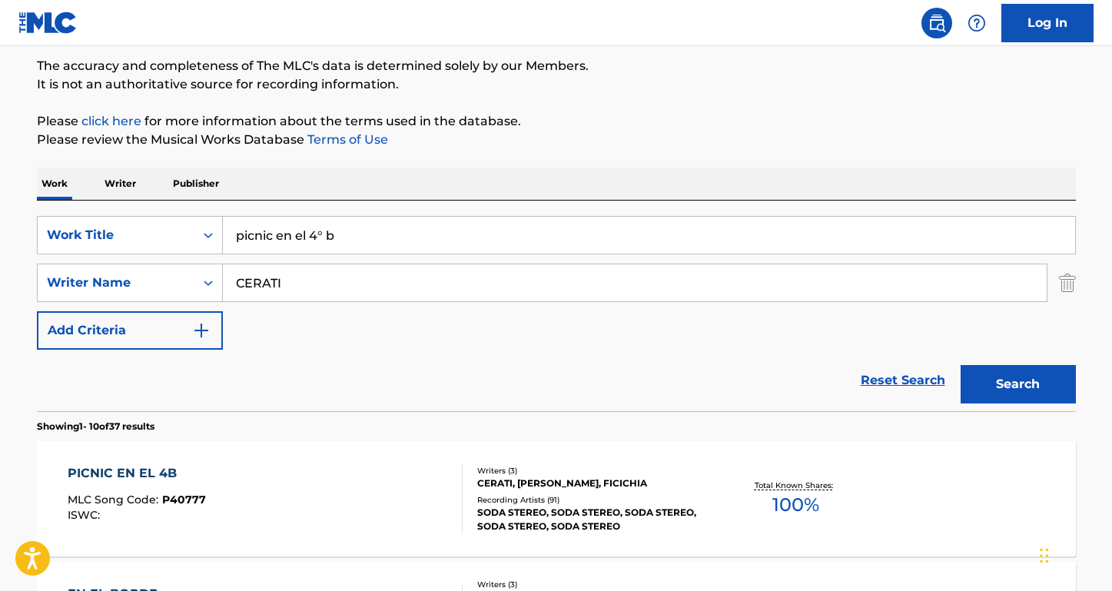
click at [172, 468] on div "PICNIC EN EL 4B" at bounding box center [137, 473] width 138 height 18
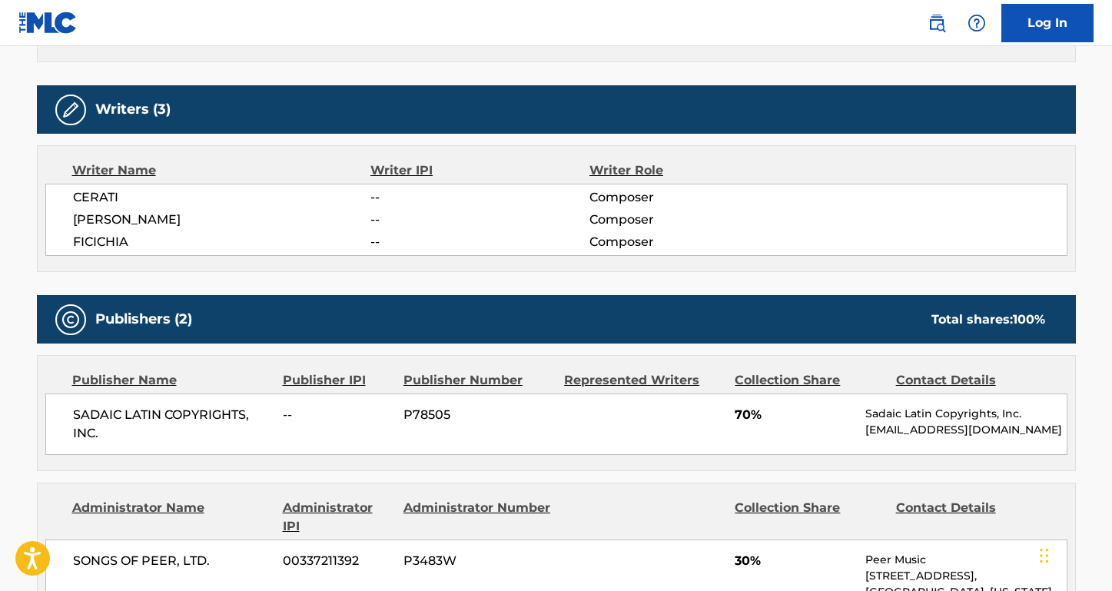
scroll to position [649, 0]
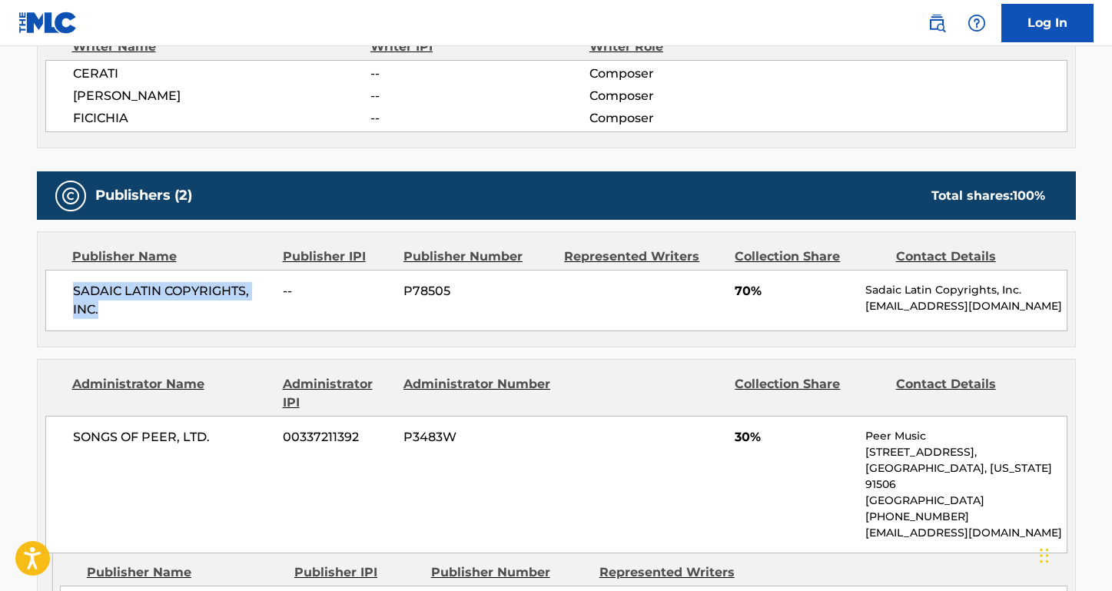
drag, startPoint x: 108, startPoint y: 310, endPoint x: 59, endPoint y: 284, distance: 55.0
click at [59, 284] on div "SADAIC LATIN COPYRIGHTS, INC. -- P78505 70% Sadaic Latin Copyrights, Inc. [EMAI…" at bounding box center [556, 300] width 1022 height 61
drag, startPoint x: 220, startPoint y: 436, endPoint x: 103, endPoint y: 436, distance: 116.8
click at [103, 436] on span "SONGS OF PEER, LTD." at bounding box center [172, 437] width 199 height 18
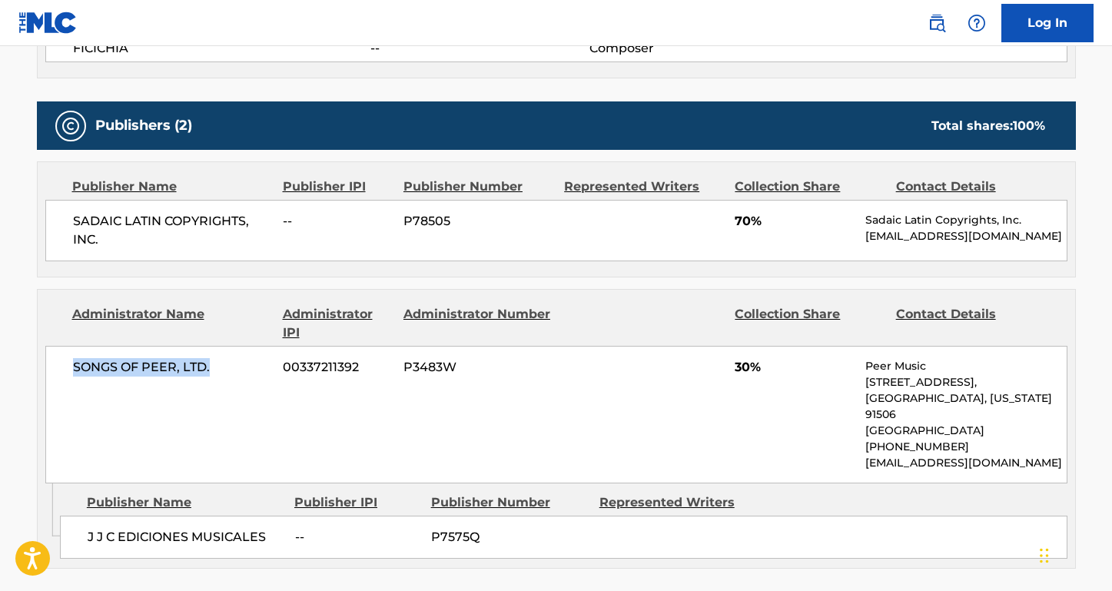
scroll to position [749, 0]
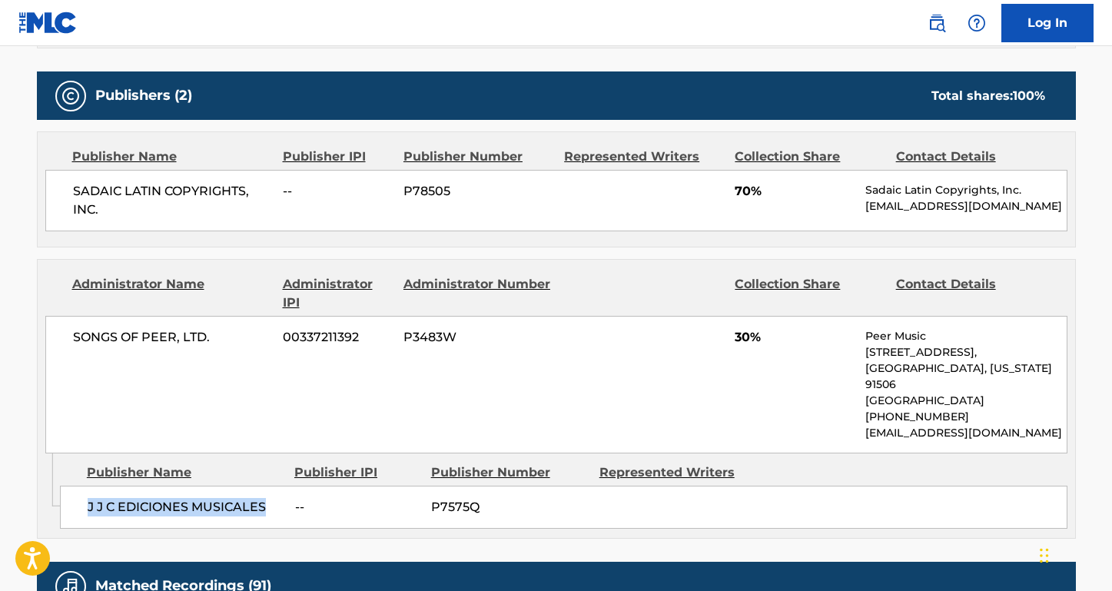
drag, startPoint x: 267, startPoint y: 511, endPoint x: 79, endPoint y: 503, distance: 188.5
click at [79, 503] on div "J J C EDICIONES MUSICALES -- P7575Q" at bounding box center [564, 507] width 1008 height 43
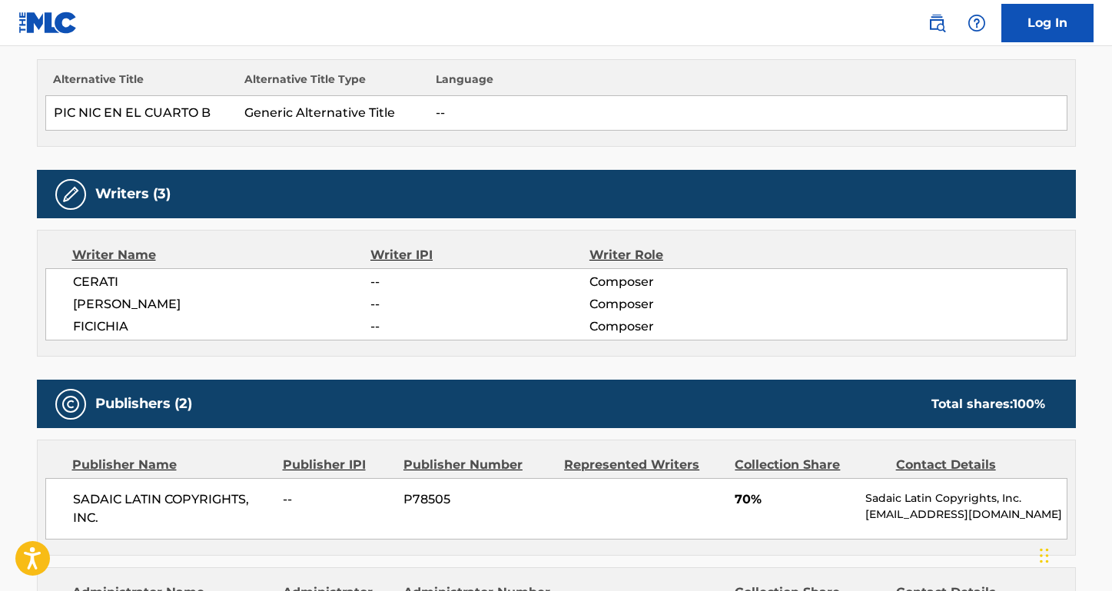
scroll to position [168, 0]
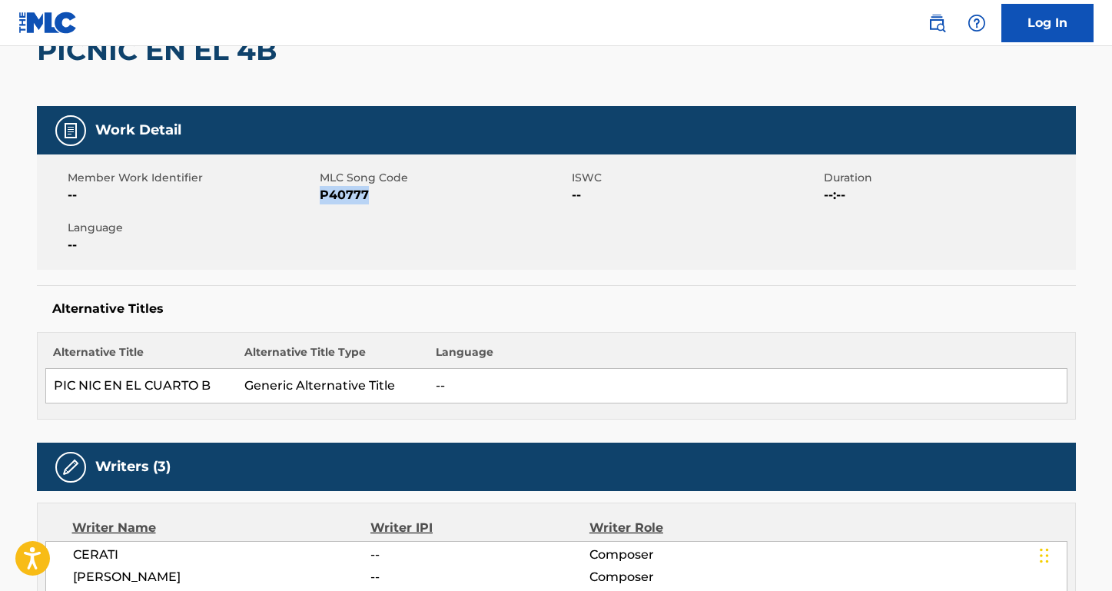
drag, startPoint x: 375, startPoint y: 199, endPoint x: 324, endPoint y: 198, distance: 51.5
click at [324, 198] on span "P40777" at bounding box center [444, 195] width 248 height 18
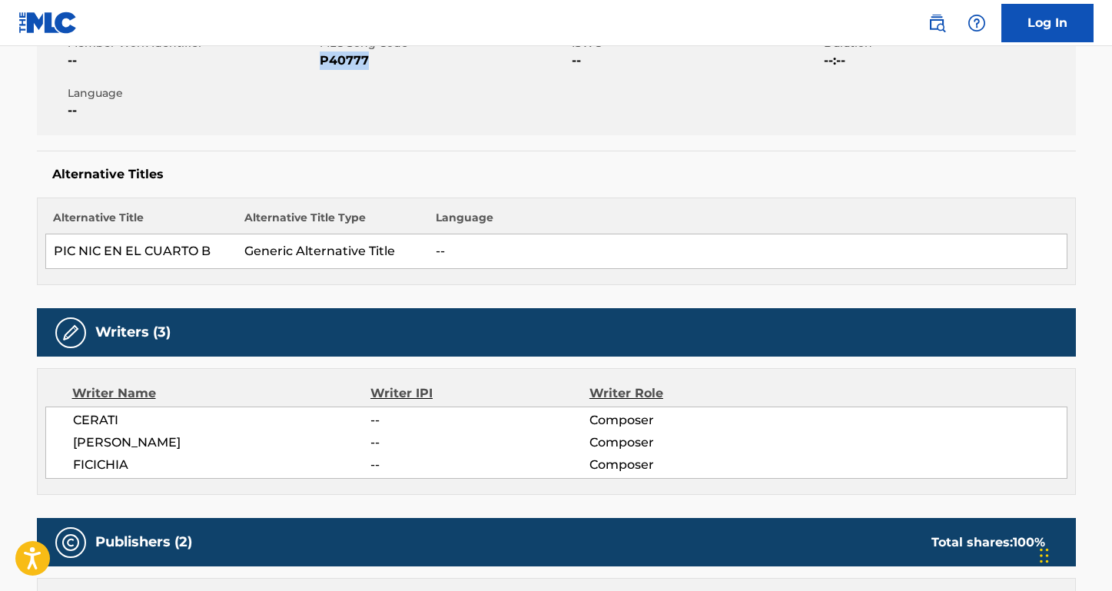
scroll to position [384, 0]
